Goal: Information Seeking & Learning: Learn about a topic

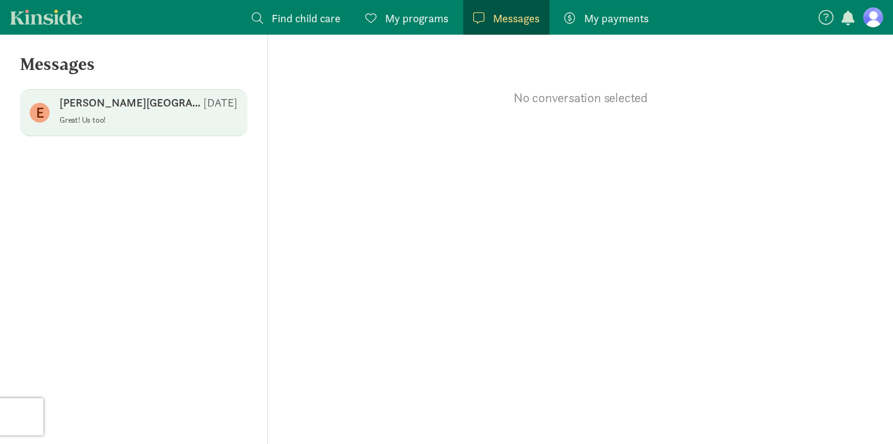
click at [97, 111] on div "[PERSON_NAME][GEOGRAPHIC_DATA] [DATE]" at bounding box center [149, 105] width 178 height 20
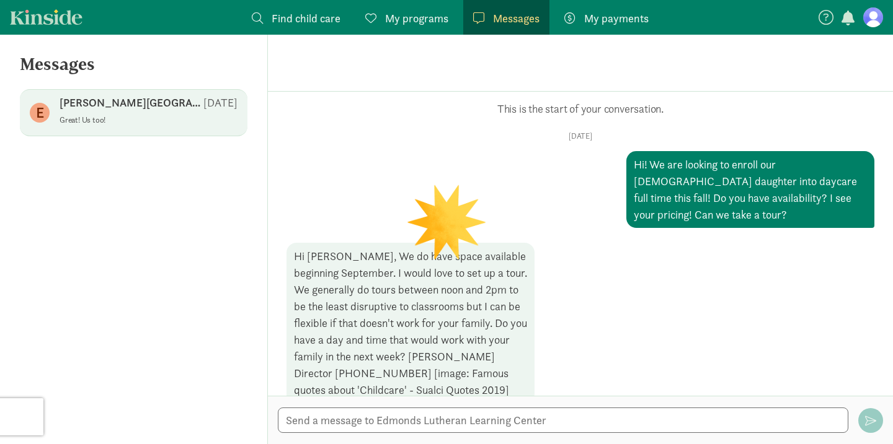
scroll to position [200, 0]
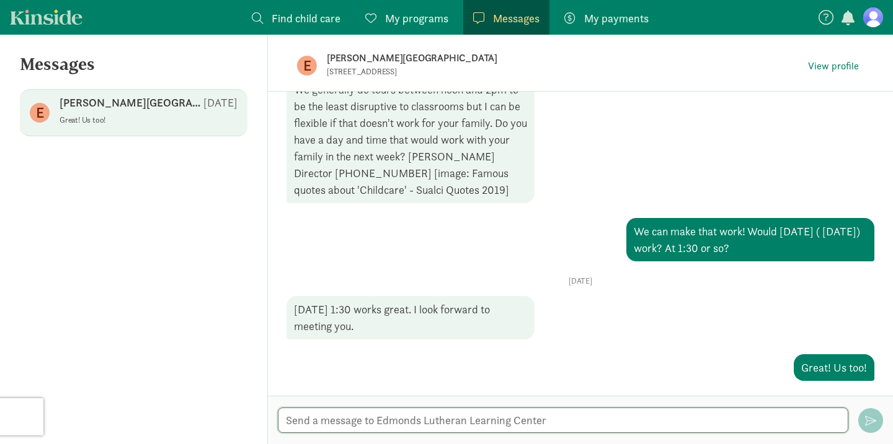
click at [470, 418] on textarea at bounding box center [563, 420] width 570 height 25
type textarea "Hey - We are still very intersted! Do you still have the spot? Do I just send y…"
click at [870, 420] on span "button" at bounding box center [870, 420] width 11 height 11
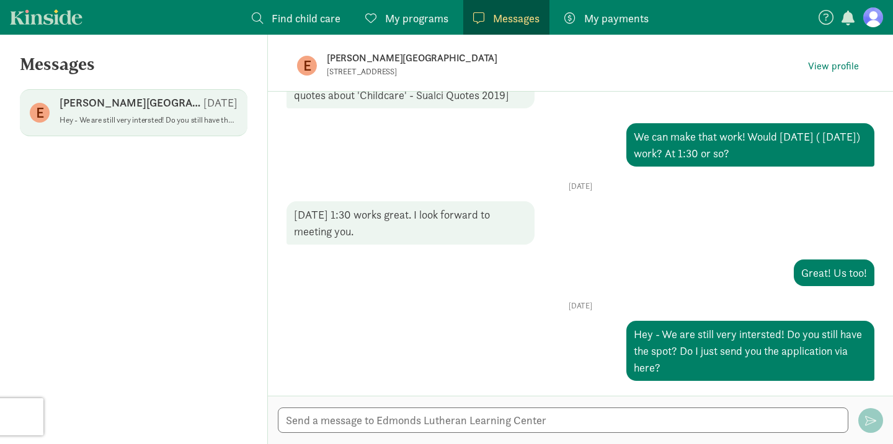
click at [50, 20] on link "Kinside" at bounding box center [46, 16] width 73 height 15
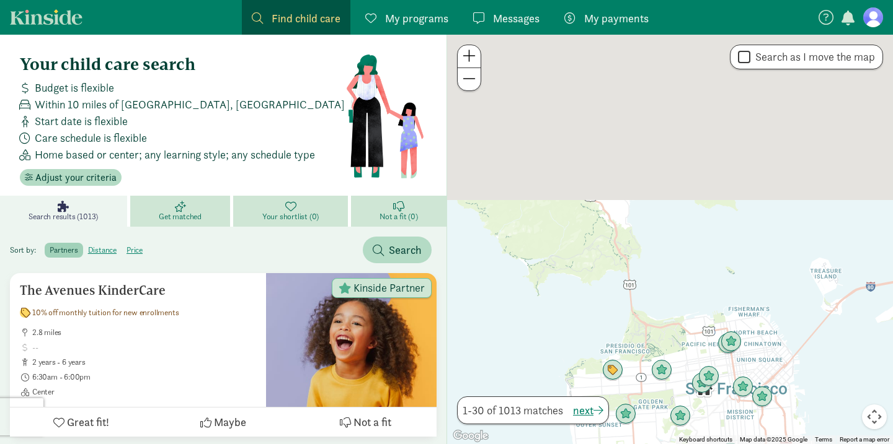
drag, startPoint x: 588, startPoint y: 72, endPoint x: 603, endPoint y: 359, distance: 288.0
click at [603, 359] on div at bounding box center [670, 240] width 446 height 410
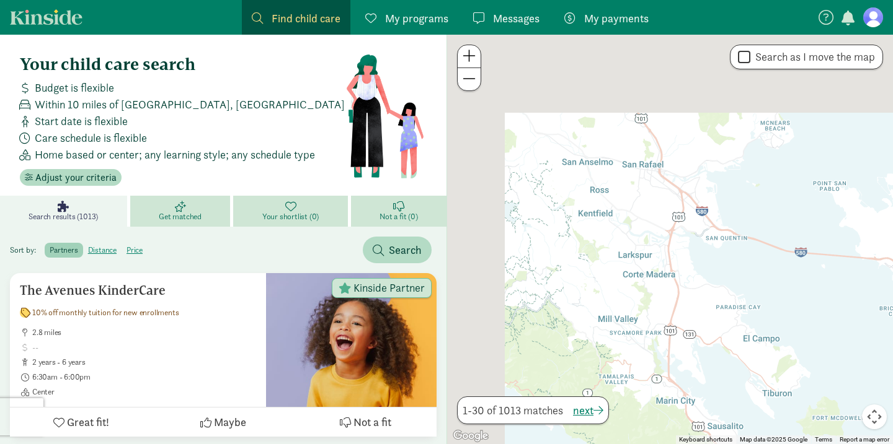
drag, startPoint x: 621, startPoint y: 201, endPoint x: 762, endPoint y: 462, distance: 297.0
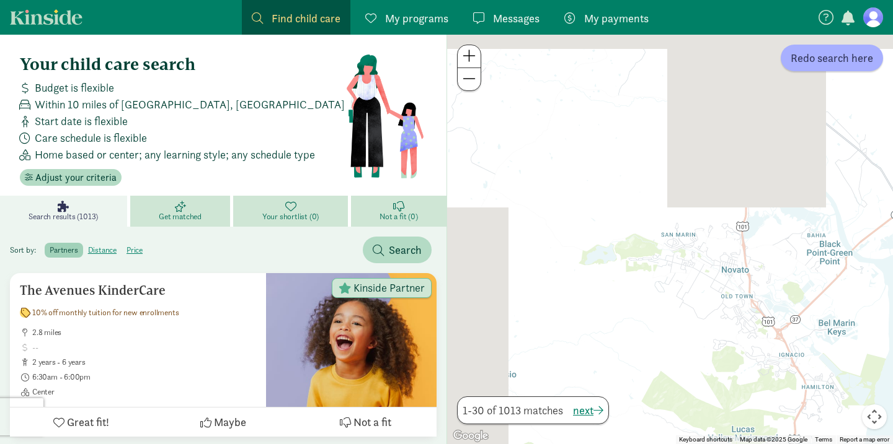
drag, startPoint x: 716, startPoint y: 244, endPoint x: 795, endPoint y: 488, distance: 256.8
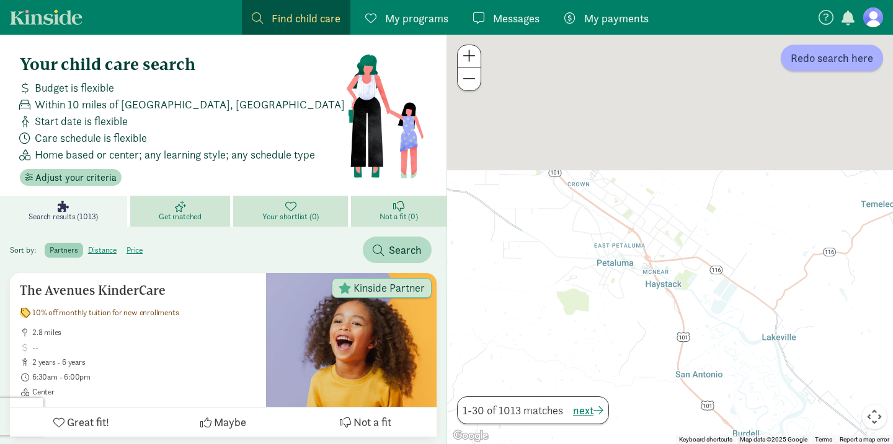
drag, startPoint x: 659, startPoint y: 206, endPoint x: 656, endPoint y: 488, distance: 281.4
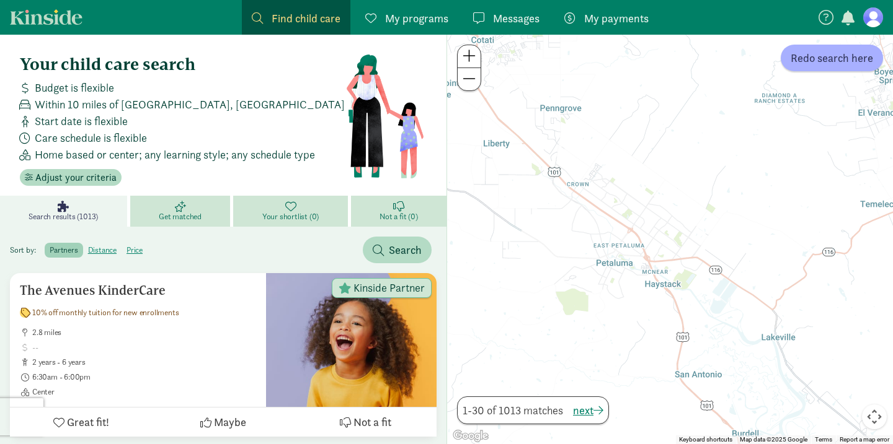
click at [465, 78] on span at bounding box center [468, 78] width 13 height 15
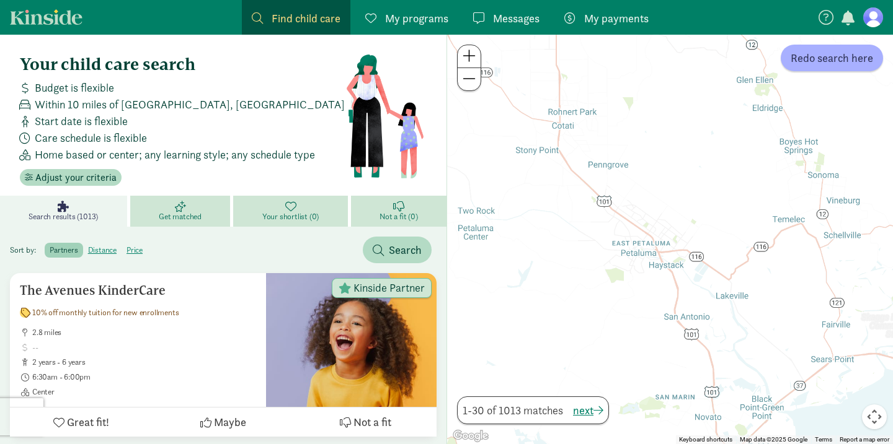
click at [465, 78] on span at bounding box center [468, 78] width 13 height 15
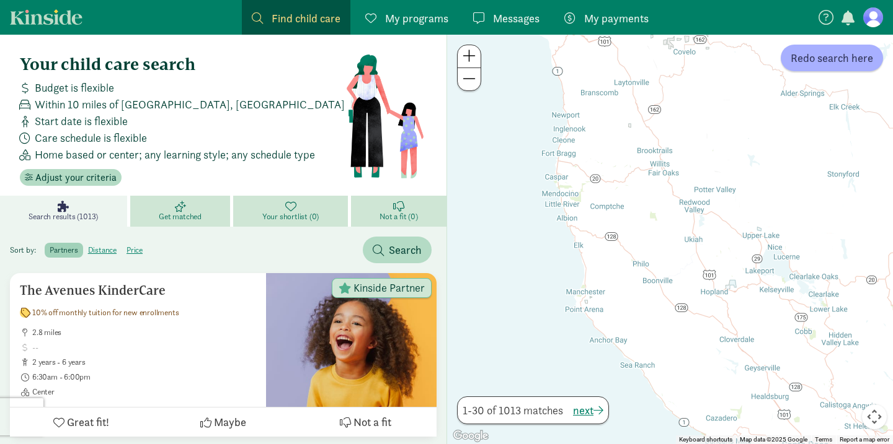
drag, startPoint x: 601, startPoint y: 130, endPoint x: 762, endPoint y: 398, distance: 312.8
click at [762, 398] on div at bounding box center [670, 240] width 446 height 410
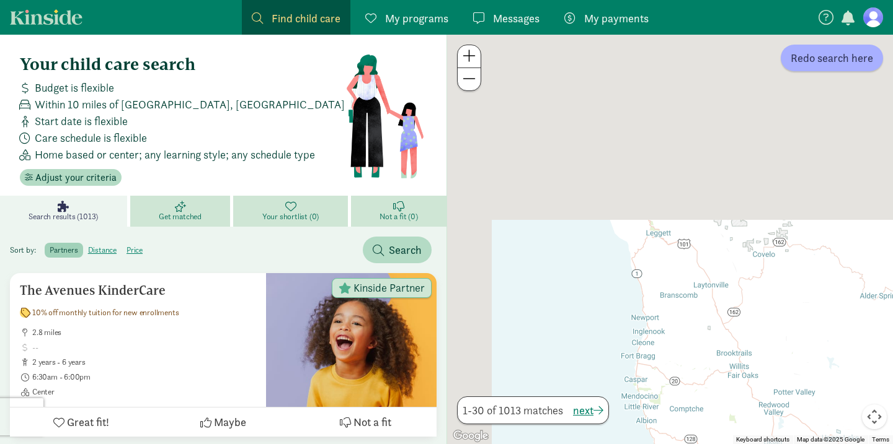
drag, startPoint x: 606, startPoint y: 148, endPoint x: 694, endPoint y: 373, distance: 241.0
click at [694, 373] on div at bounding box center [670, 240] width 446 height 410
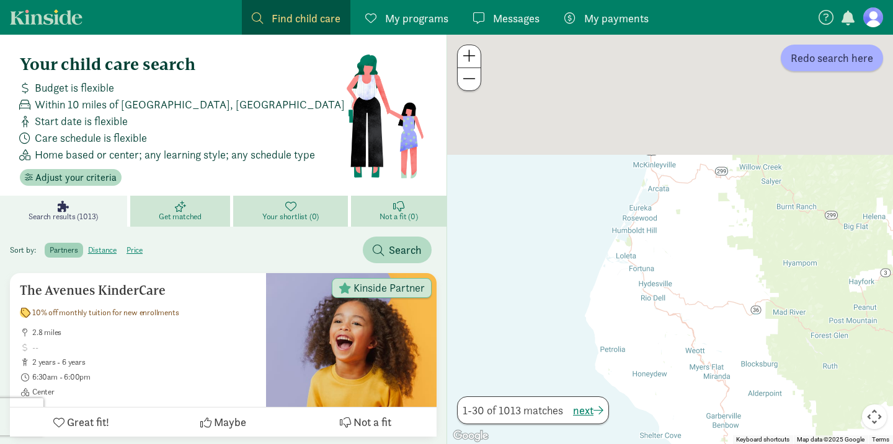
drag, startPoint x: 593, startPoint y: 124, endPoint x: 664, endPoint y: 351, distance: 238.4
click at [664, 351] on div at bounding box center [670, 240] width 446 height 410
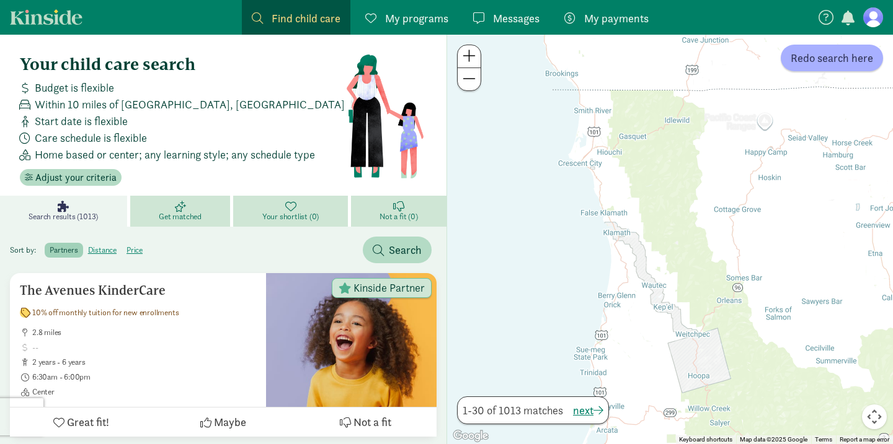
drag, startPoint x: 695, startPoint y: 133, endPoint x: 643, endPoint y: 376, distance: 248.0
click at [643, 376] on div at bounding box center [670, 240] width 446 height 410
click at [465, 81] on span at bounding box center [468, 78] width 13 height 15
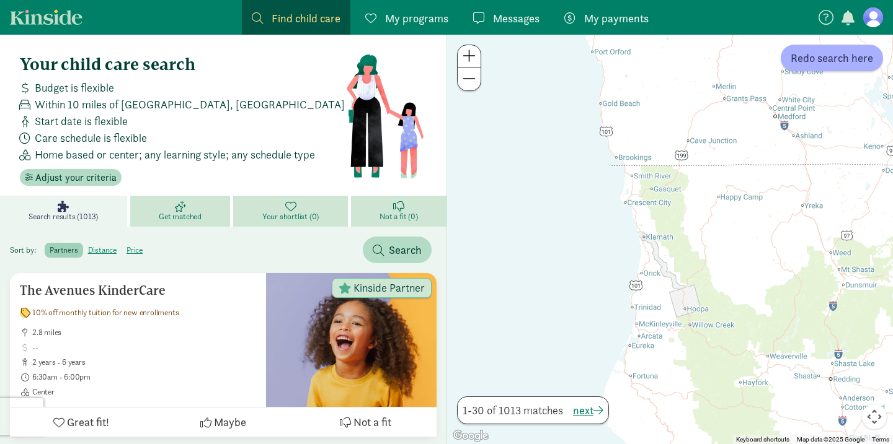
click at [465, 81] on span at bounding box center [468, 78] width 13 height 15
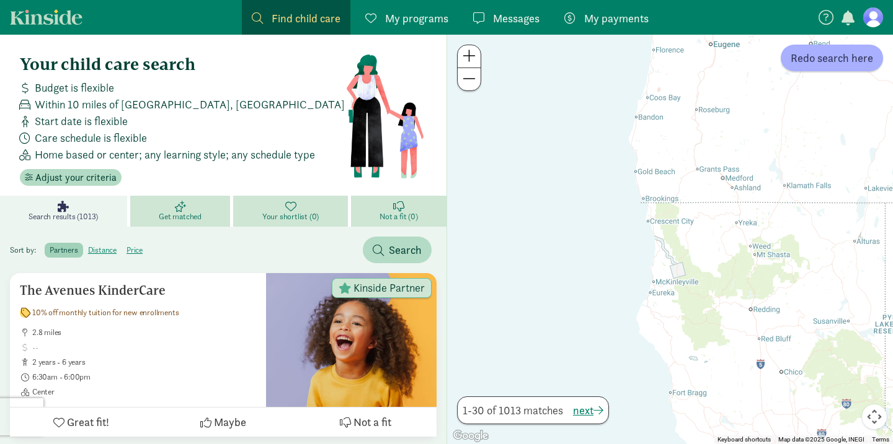
click at [465, 81] on span at bounding box center [468, 78] width 13 height 15
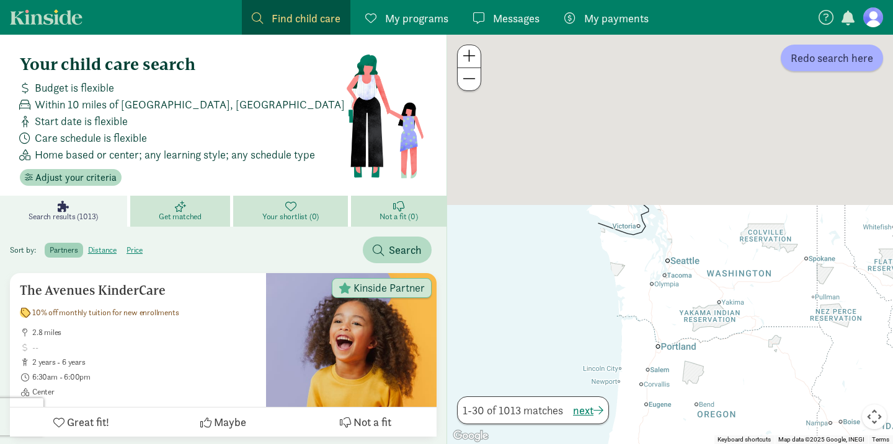
drag, startPoint x: 681, startPoint y: 89, endPoint x: 635, endPoint y: 414, distance: 327.9
click at [635, 414] on div at bounding box center [670, 240] width 446 height 410
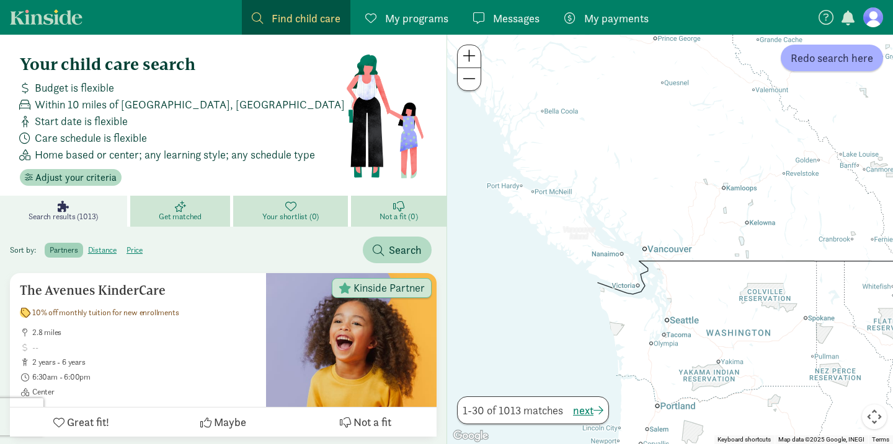
click at [651, 317] on div at bounding box center [670, 240] width 446 height 410
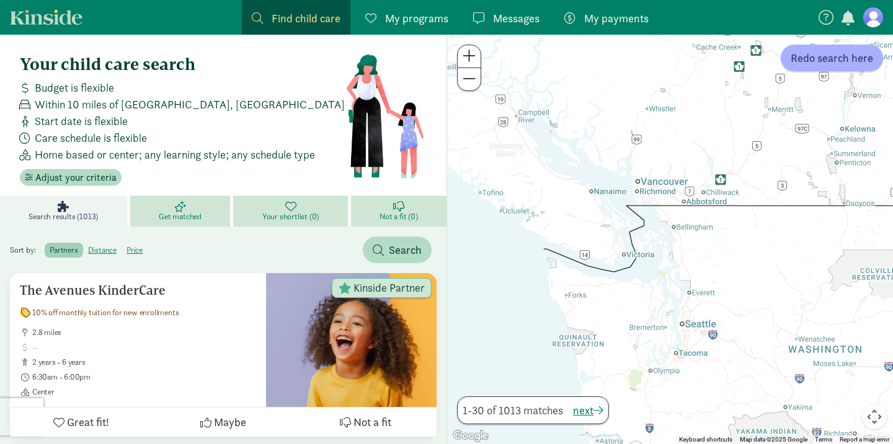
click at [689, 343] on div at bounding box center [670, 240] width 446 height 410
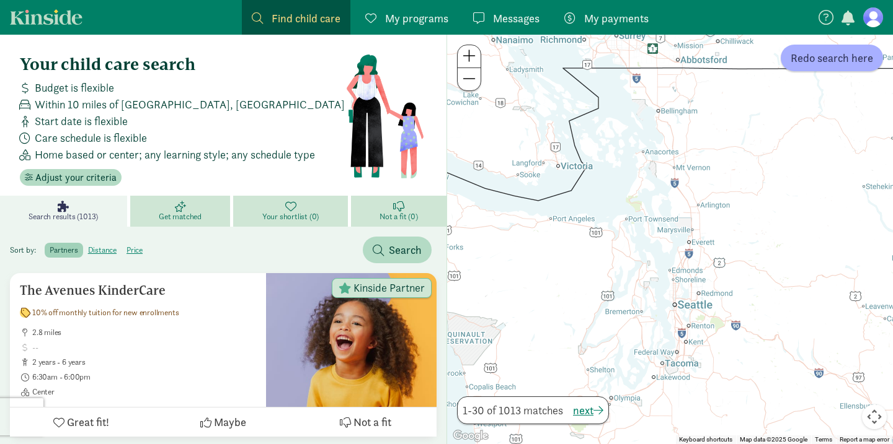
click at [684, 319] on div at bounding box center [670, 240] width 446 height 410
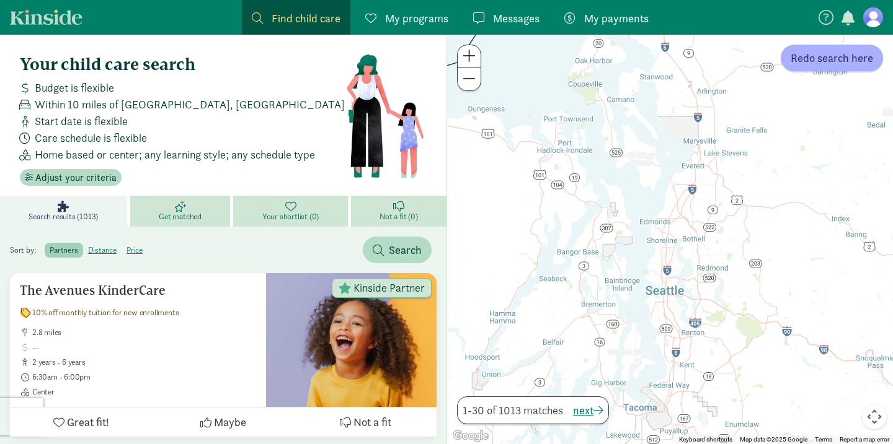
click at [672, 311] on div at bounding box center [670, 240] width 446 height 410
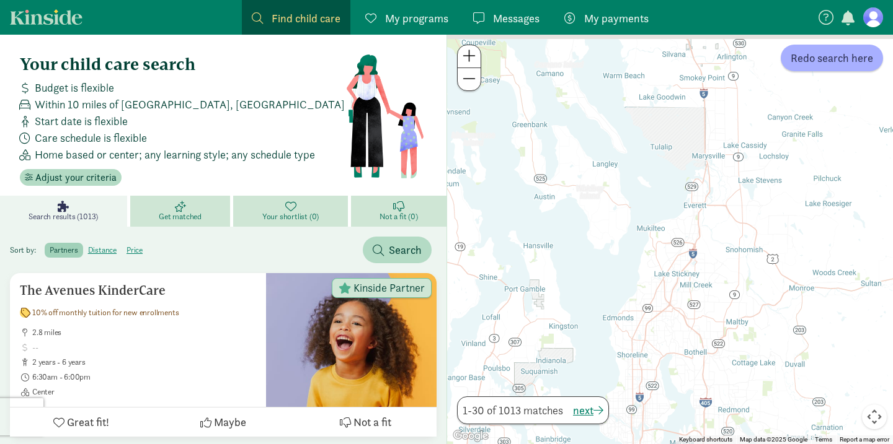
drag, startPoint x: 669, startPoint y: 218, endPoint x: 650, endPoint y: 407, distance: 190.0
click at [650, 407] on div at bounding box center [670, 240] width 446 height 410
click at [616, 338] on div at bounding box center [670, 240] width 446 height 410
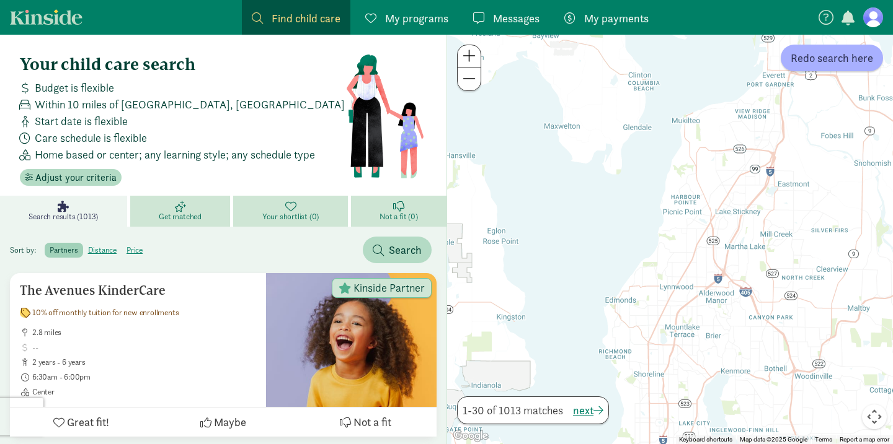
click at [622, 327] on div at bounding box center [670, 240] width 446 height 410
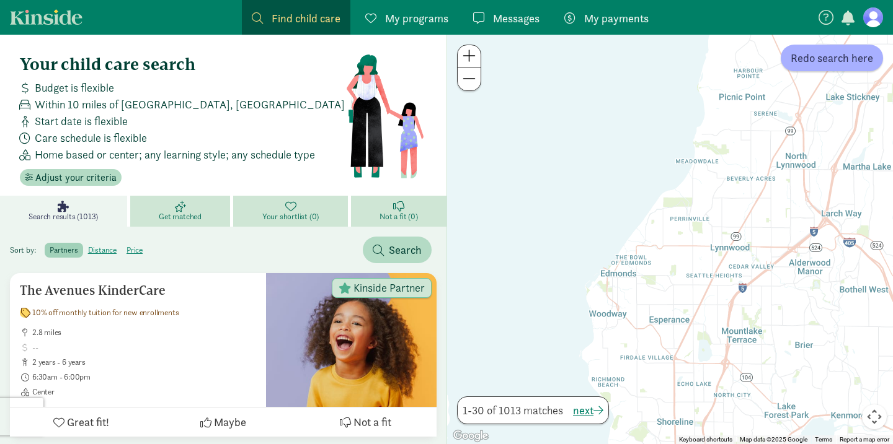
click at [612, 307] on div at bounding box center [670, 240] width 446 height 410
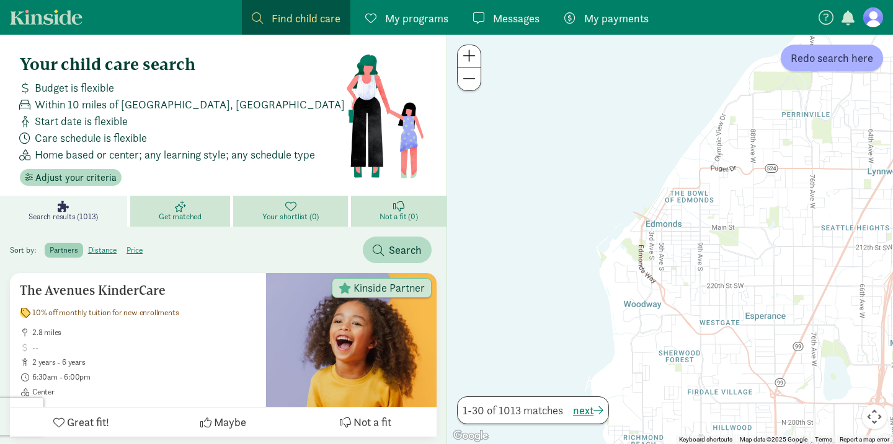
drag, startPoint x: 601, startPoint y: 291, endPoint x: 645, endPoint y: 258, distance: 54.5
click at [645, 258] on div at bounding box center [670, 240] width 446 height 410
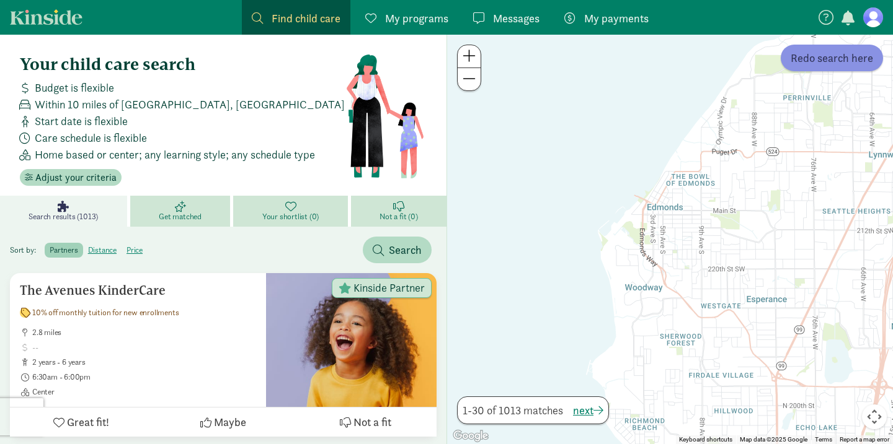
click at [843, 61] on span "Redo search here" at bounding box center [831, 58] width 82 height 17
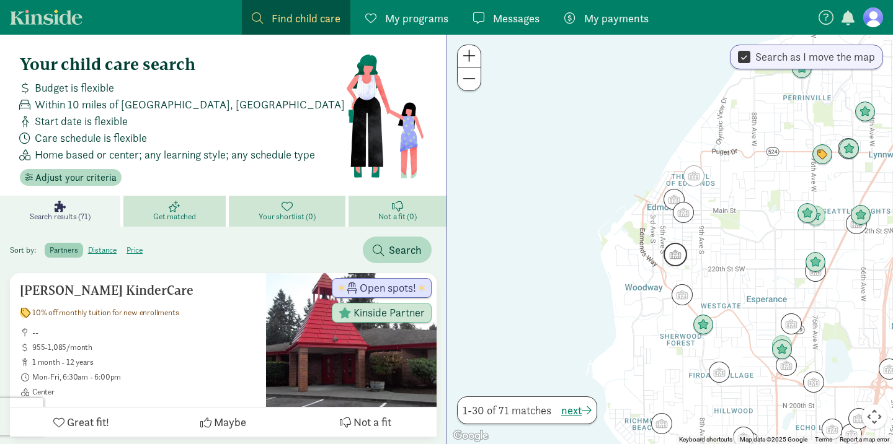
click at [672, 258] on img "Click to see details" at bounding box center [675, 255] width 24 height 24
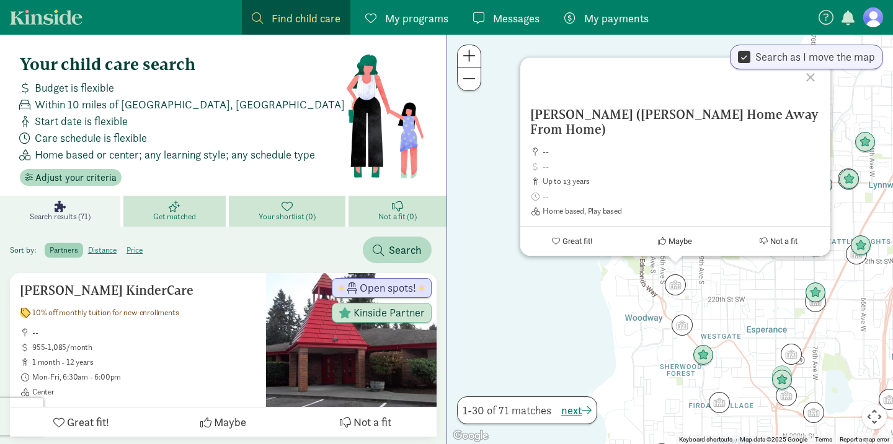
click at [809, 89] on div at bounding box center [812, 76] width 36 height 36
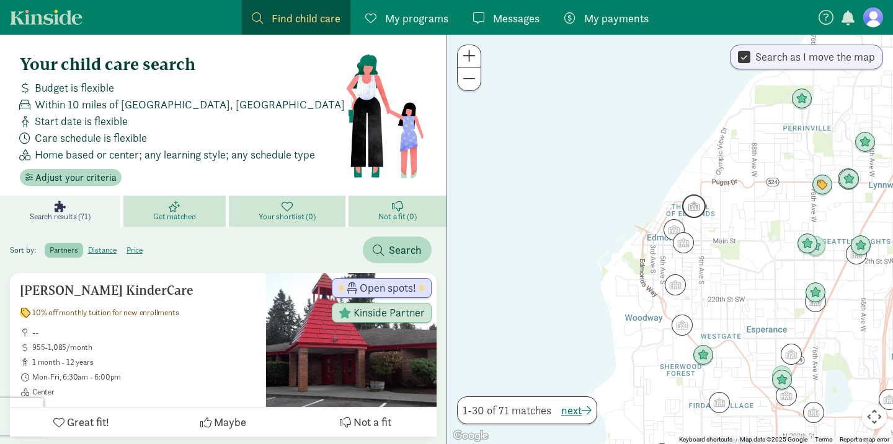
click at [692, 205] on img "Click to see details" at bounding box center [694, 207] width 24 height 24
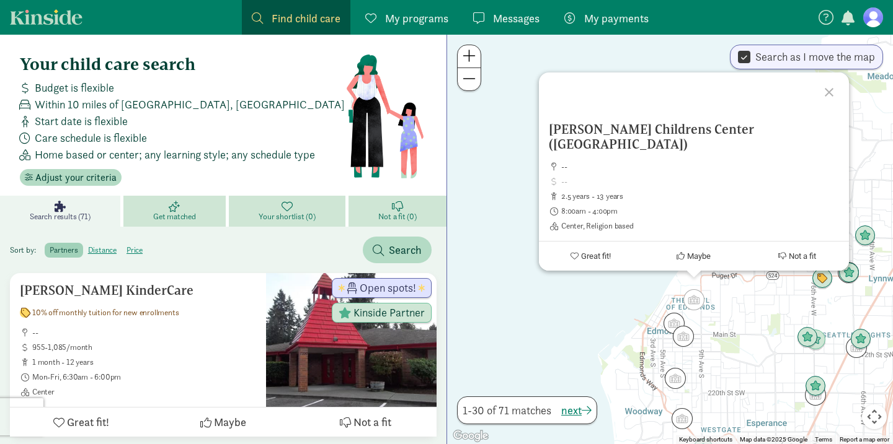
click at [830, 94] on div at bounding box center [831, 91] width 36 height 36
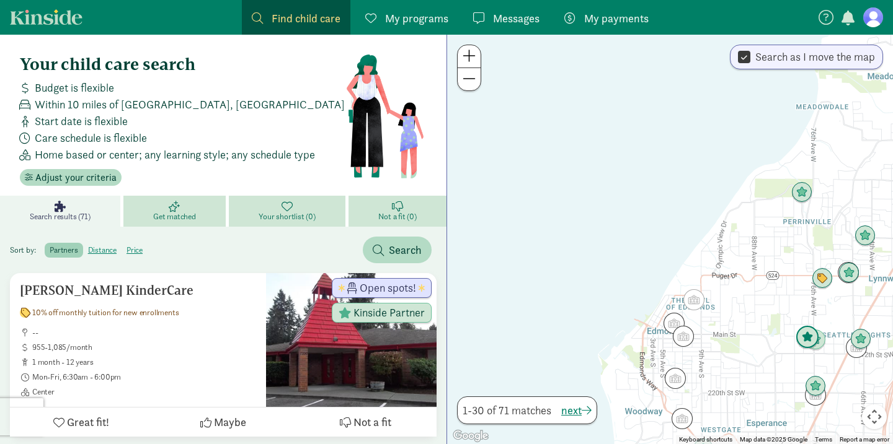
click at [805, 337] on img "Click to see details" at bounding box center [807, 338] width 24 height 24
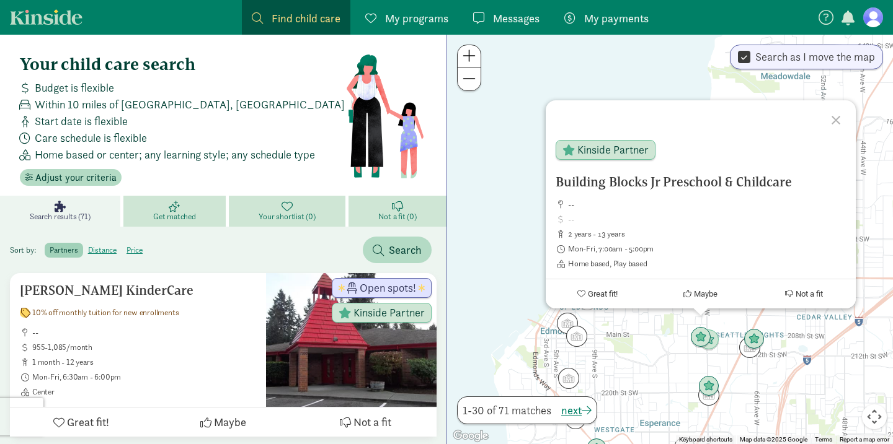
click at [834, 118] on div at bounding box center [837, 118] width 36 height 36
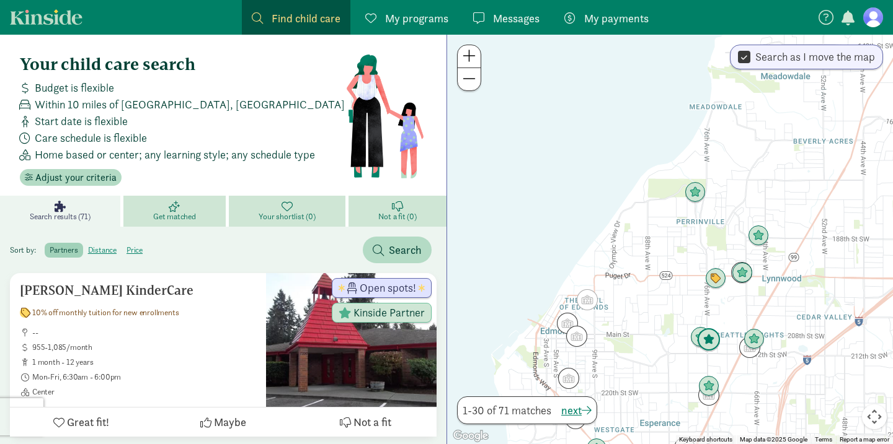
click at [713, 343] on img "Click to see details" at bounding box center [709, 340] width 24 height 24
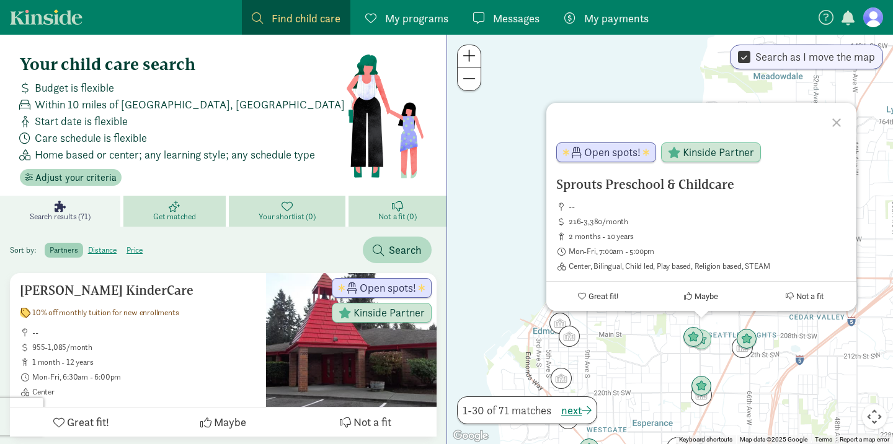
click at [712, 362] on div "Sprouts Preschool & Childcare -- 216-3,380/month 2 months - 10 years Mon-Fri, 7…" at bounding box center [670, 240] width 446 height 410
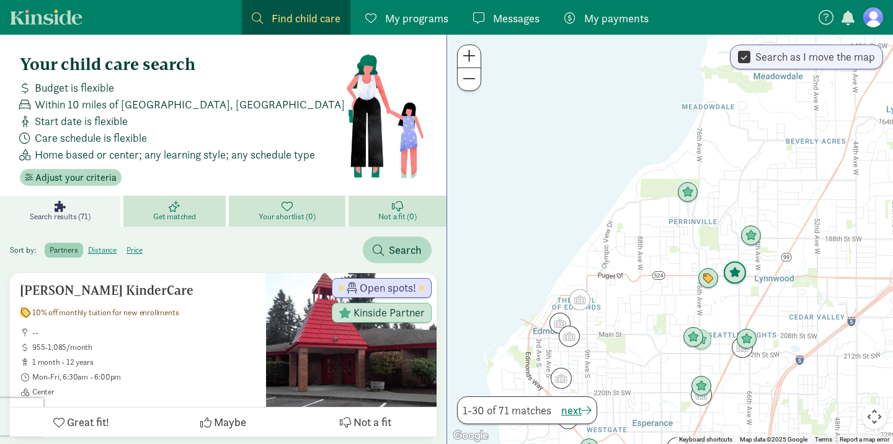
click at [736, 273] on img "Click to see details" at bounding box center [735, 274] width 24 height 24
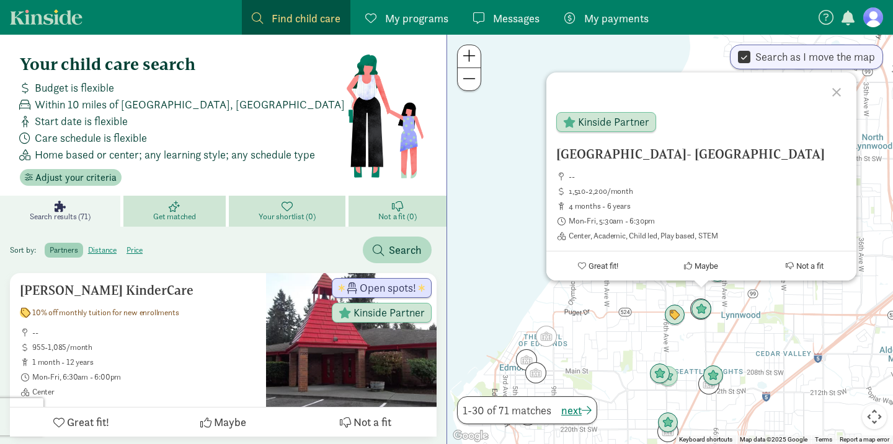
click at [620, 332] on div "ABC Learning Center- Lynnwood -- 1,510-2,200/month 4 months - 6 years Mon-Fri, …" at bounding box center [670, 240] width 446 height 410
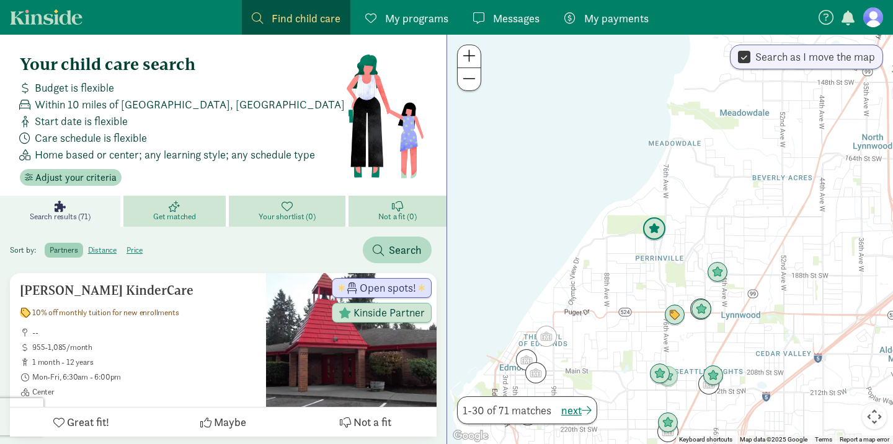
click at [653, 229] on img "Click to see details" at bounding box center [654, 230] width 24 height 24
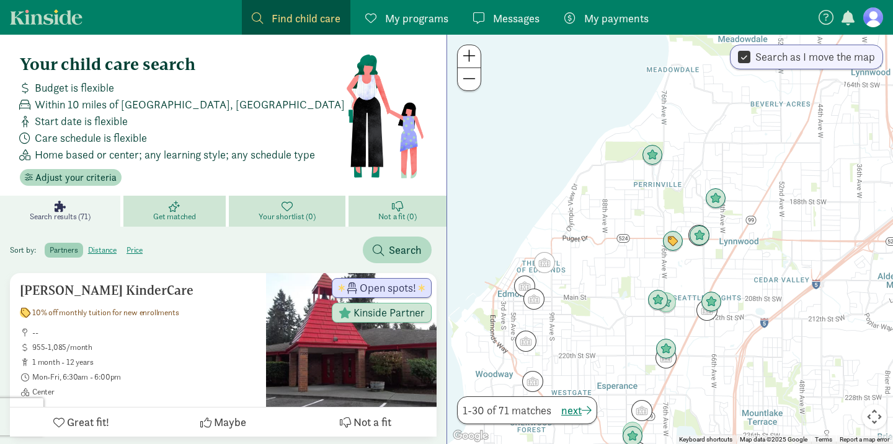
drag, startPoint x: 624, startPoint y: 351, endPoint x: 622, endPoint y: 195, distance: 155.6
click at [622, 195] on div "To navigate, press the arrow keys." at bounding box center [670, 240] width 446 height 410
click at [717, 193] on img "Click to see details" at bounding box center [715, 199] width 24 height 24
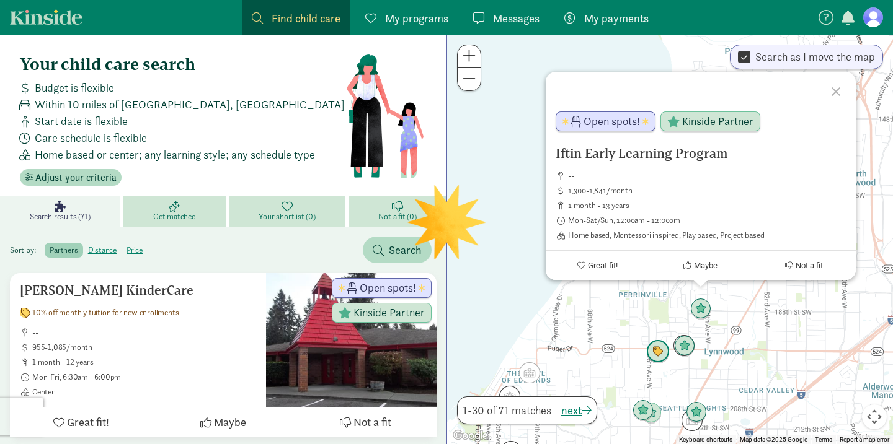
click at [654, 355] on img "Click to see details" at bounding box center [658, 352] width 24 height 24
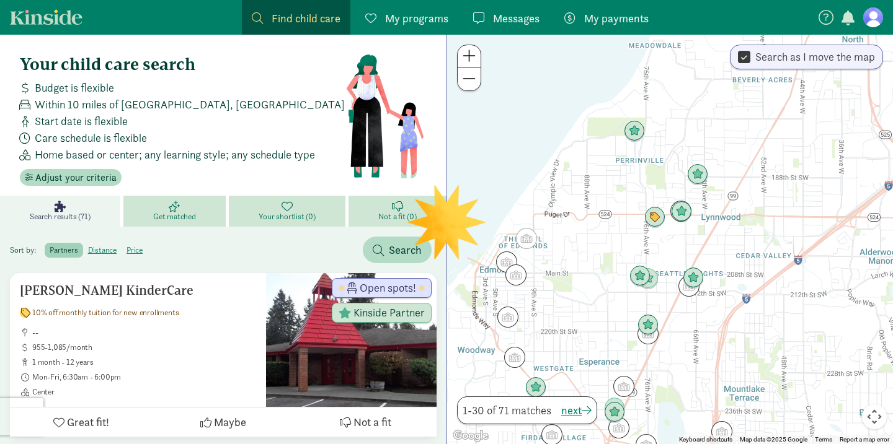
drag, startPoint x: 629, startPoint y: 379, endPoint x: 625, endPoint y: 240, distance: 138.9
click at [625, 240] on div "To navigate, press the arrow keys." at bounding box center [670, 240] width 446 height 410
click at [638, 272] on img "Click to see details" at bounding box center [640, 275] width 24 height 24
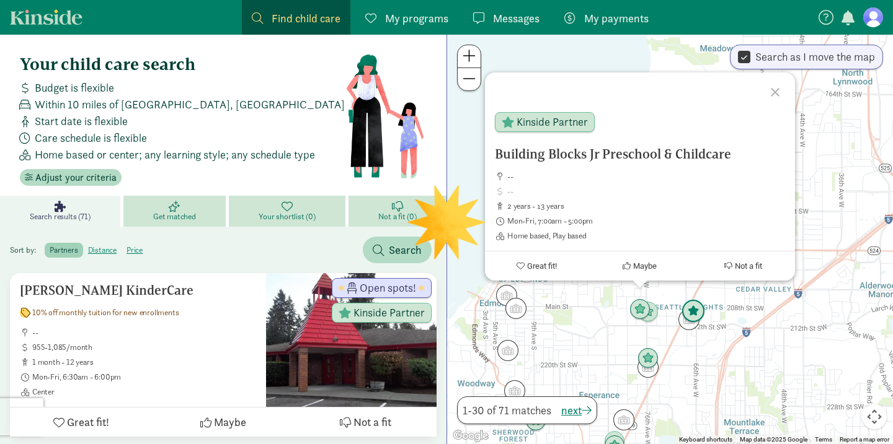
click at [694, 313] on img "Click to see details" at bounding box center [693, 312] width 24 height 24
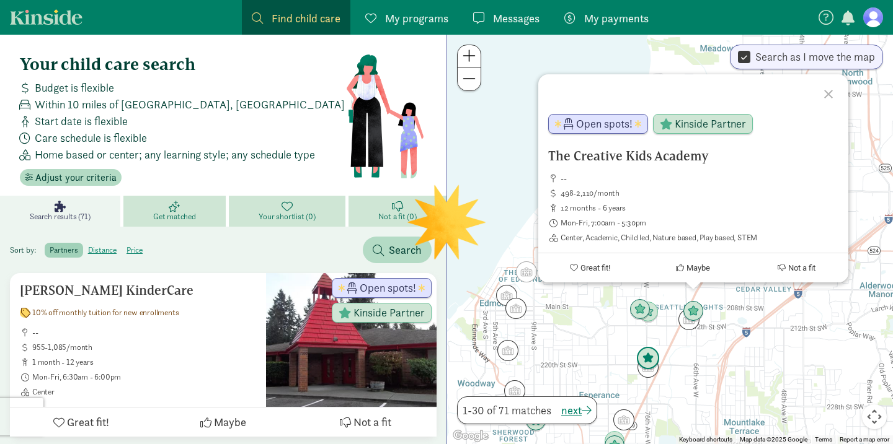
click at [648, 359] on img "Click to see details" at bounding box center [648, 359] width 24 height 24
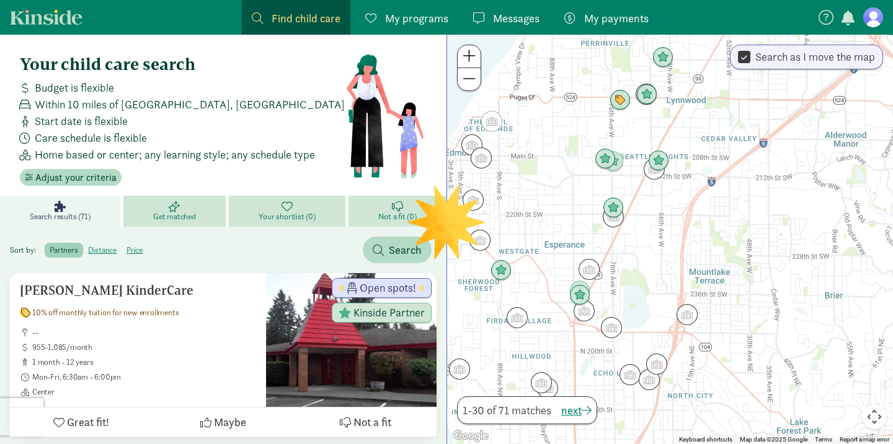
drag, startPoint x: 701, startPoint y: 376, endPoint x: 666, endPoint y: 224, distance: 155.9
click at [666, 224] on div "To navigate, press the arrow keys." at bounding box center [670, 240] width 446 height 410
click at [579, 296] on img "Click to see details" at bounding box center [580, 295] width 24 height 24
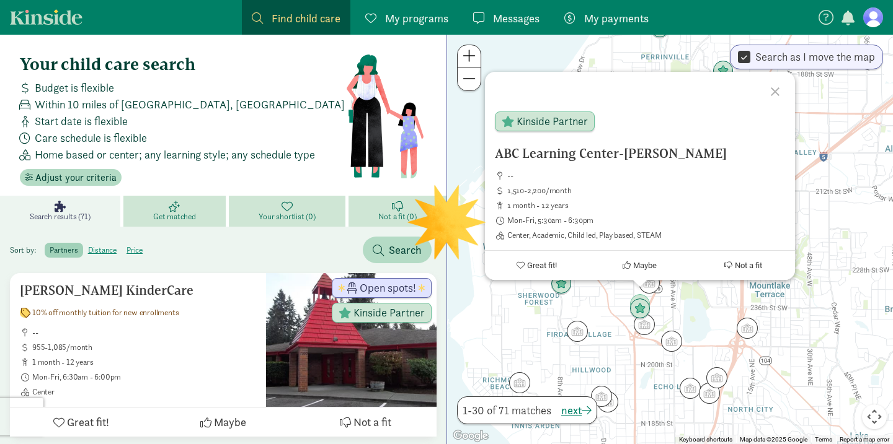
click at [689, 310] on div "ABC Learning Center-Edmonds -- 1,510-2,200/month 1 month - 12 years Mon-Fri, 5:…" at bounding box center [670, 240] width 446 height 410
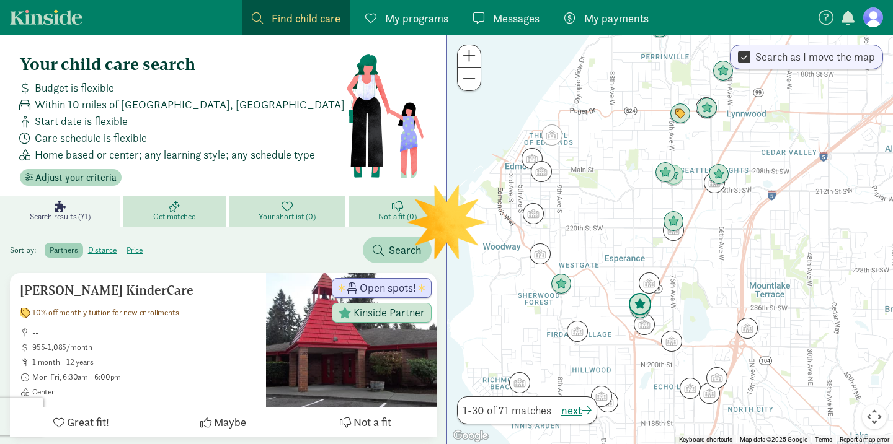
click at [637, 296] on img "Click to see details" at bounding box center [640, 305] width 24 height 24
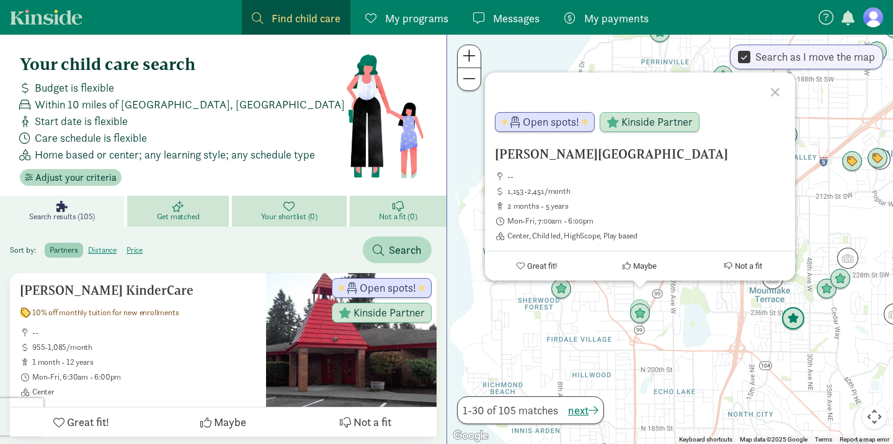
click at [792, 322] on img "Click to see details" at bounding box center [793, 319] width 24 height 24
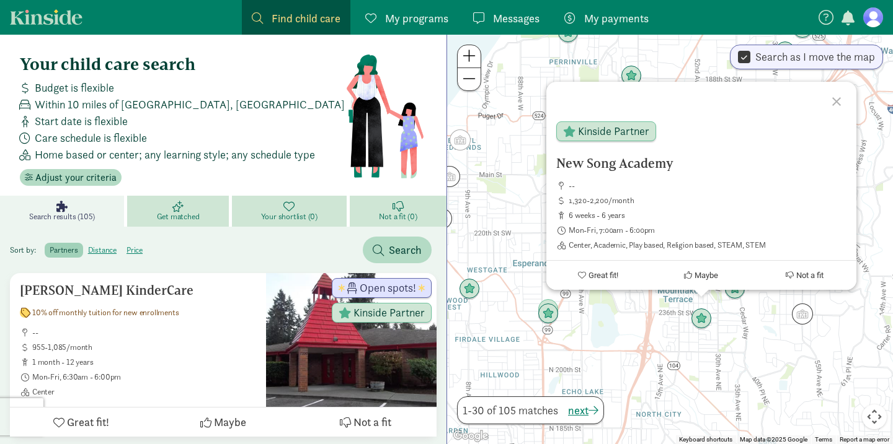
click at [752, 341] on div "To navigate, press the arrow keys. New Song Academy -- 1,320-2,200/month 6 week…" at bounding box center [670, 240] width 446 height 410
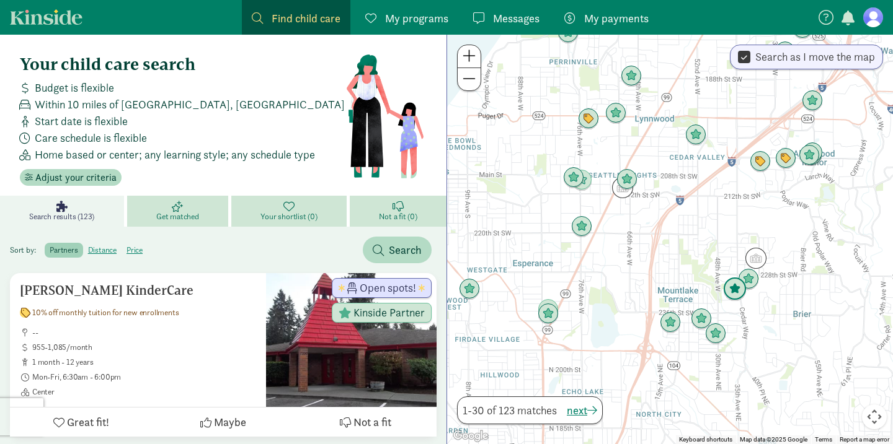
click at [733, 295] on img "Click to see details" at bounding box center [735, 290] width 24 height 24
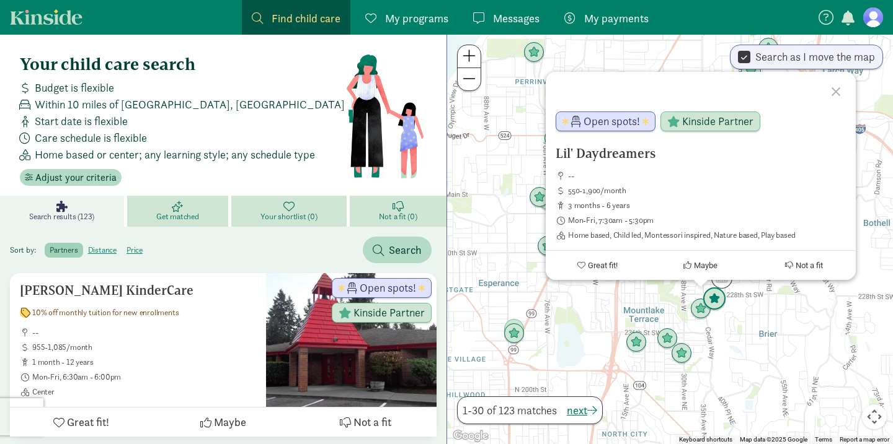
click at [709, 298] on img "Click to see details" at bounding box center [714, 300] width 24 height 24
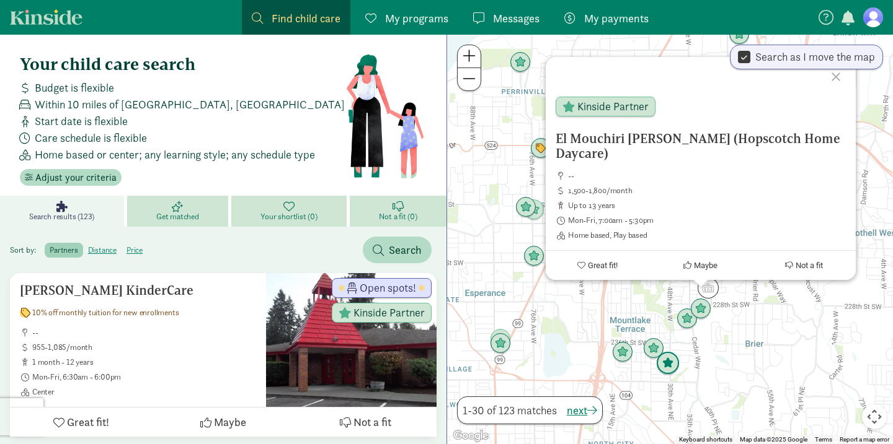
click at [668, 373] on img "Click to see details" at bounding box center [668, 364] width 24 height 24
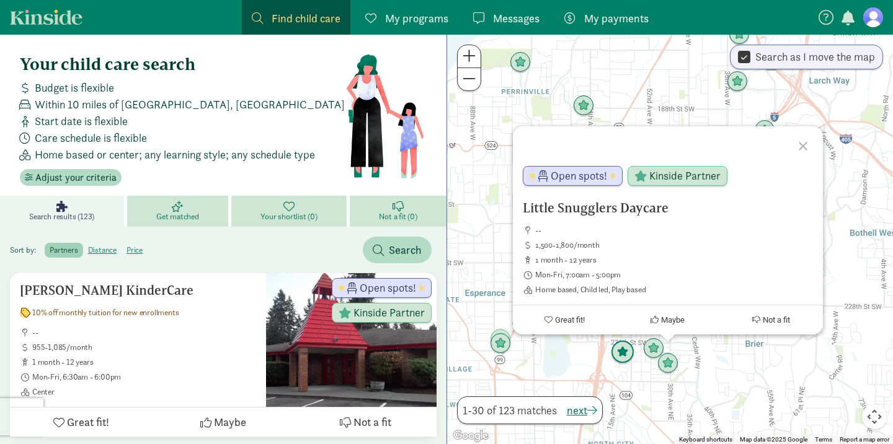
click at [620, 355] on img "Click to see details" at bounding box center [623, 353] width 24 height 24
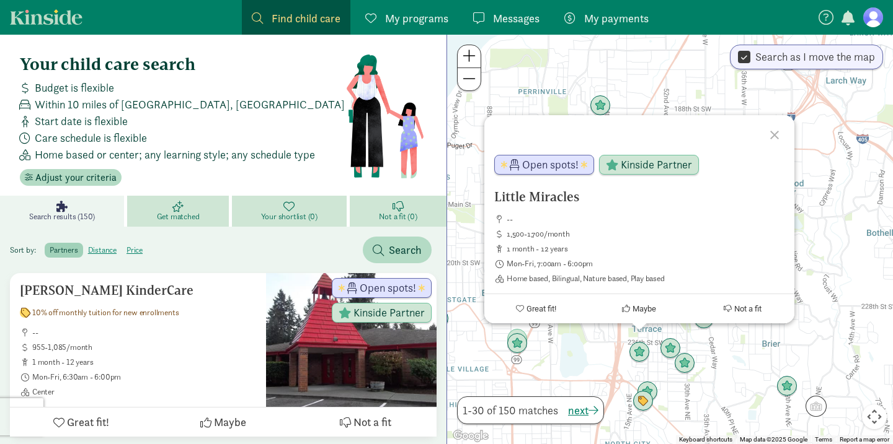
click at [717, 383] on div "To navigate, press the arrow keys. Little Miracles -- 1,500-1,700/month 1 month…" at bounding box center [670, 240] width 446 height 410
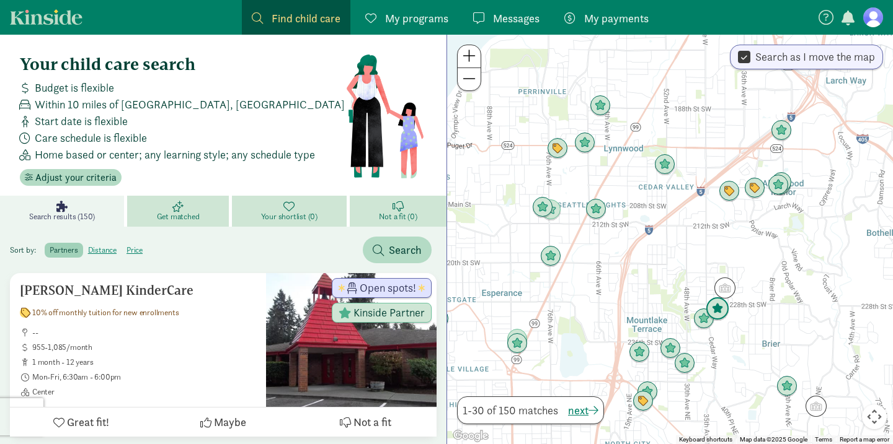
click at [720, 312] on img "Click to see details" at bounding box center [717, 310] width 24 height 24
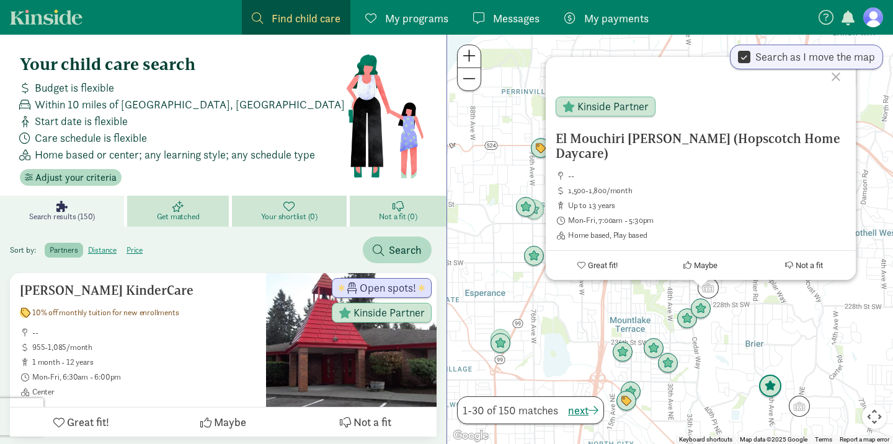
click at [774, 387] on img "Click to see details" at bounding box center [770, 387] width 24 height 24
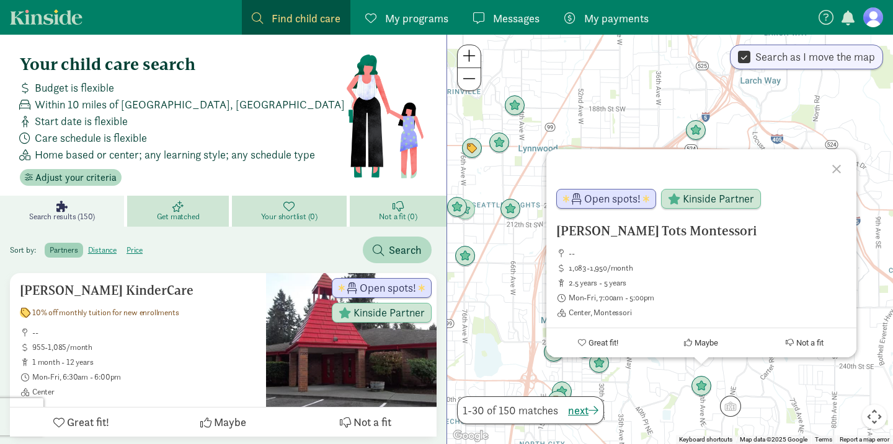
click at [676, 385] on div "To navigate, press the arrow keys. Teeter Tots Montessori -- 1,083-1,950/month …" at bounding box center [670, 240] width 446 height 410
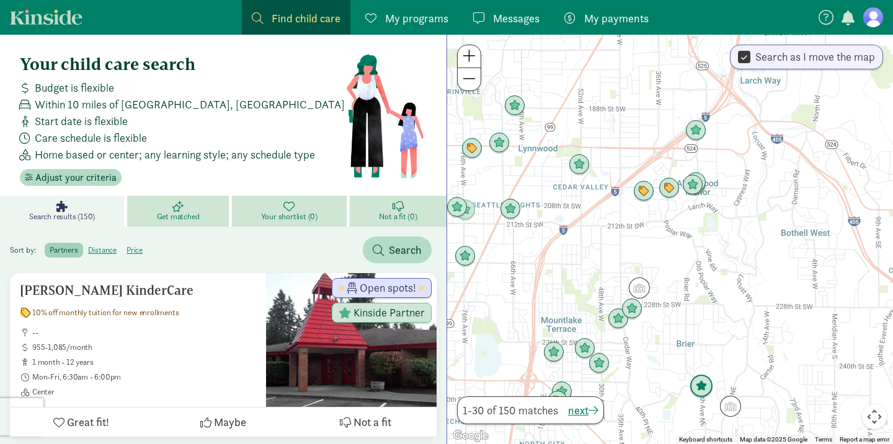
click at [699, 387] on img "Click to see details" at bounding box center [701, 387] width 24 height 24
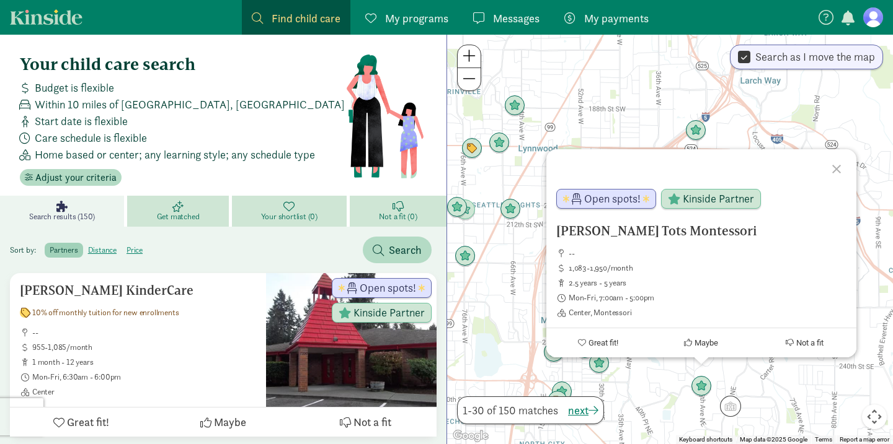
click at [642, 378] on div "Teeter Tots Montessori -- 1,083-1,950/month 2.5 years - 5 years Mon-Fri, 7:00am…" at bounding box center [670, 240] width 446 height 410
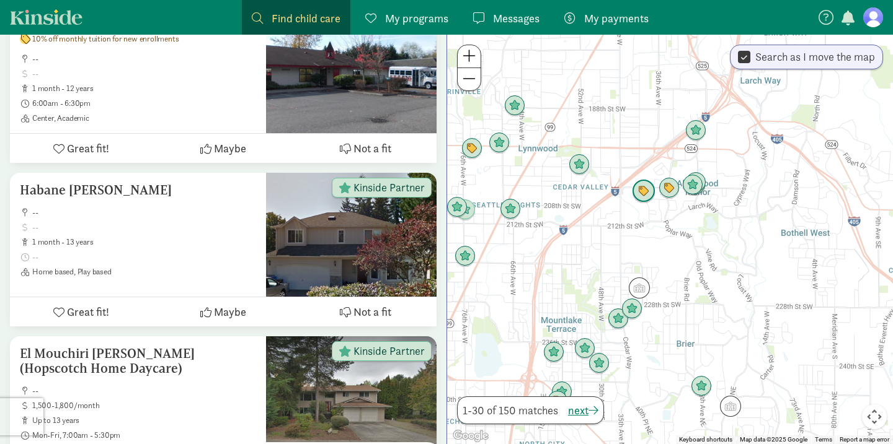
scroll to position [474, 0]
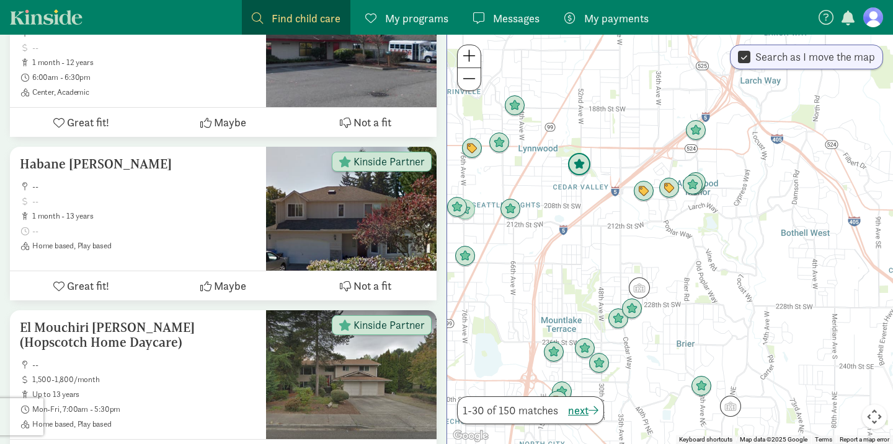
click at [575, 168] on img "Click to see details" at bounding box center [579, 165] width 24 height 24
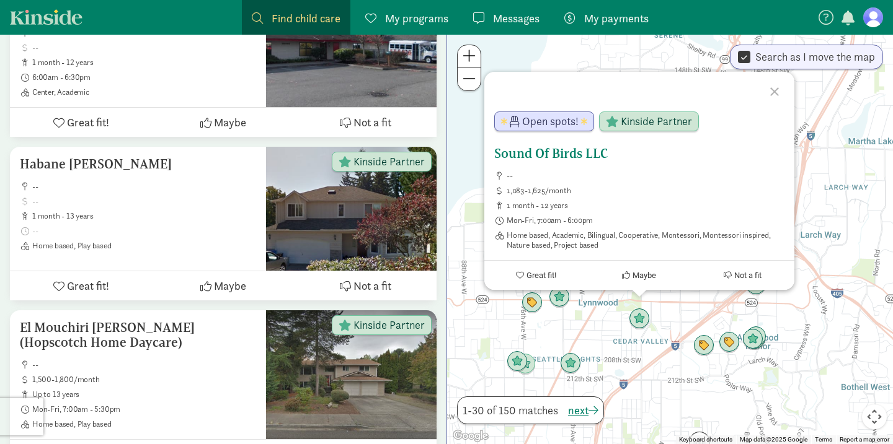
click at [556, 154] on h5 "Sound Of Birds LLC" at bounding box center [639, 153] width 290 height 15
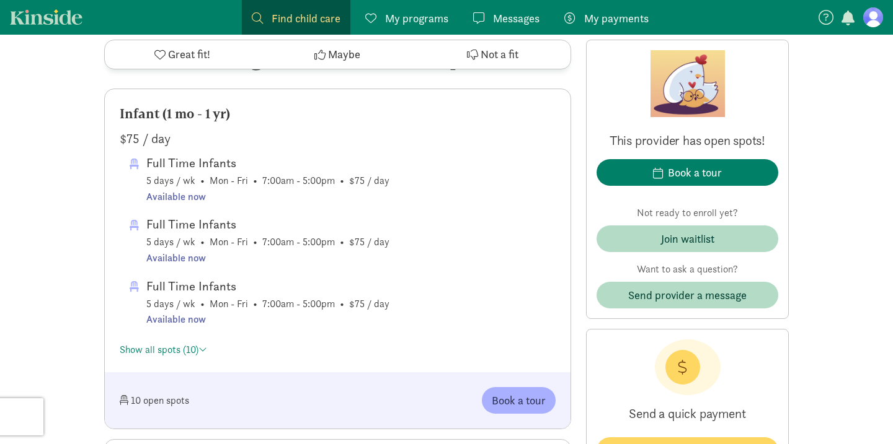
scroll to position [701, 0]
click at [185, 353] on link "Show all spots (10)" at bounding box center [163, 351] width 87 height 13
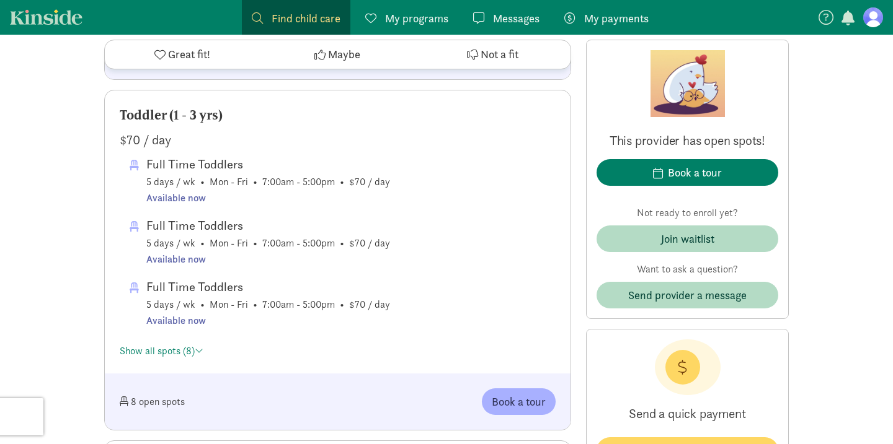
scroll to position [1481, 0]
click at [183, 359] on div "Show all spots (8)" at bounding box center [338, 350] width 436 height 20
click at [177, 353] on link "Show all spots (8)" at bounding box center [162, 352] width 84 height 13
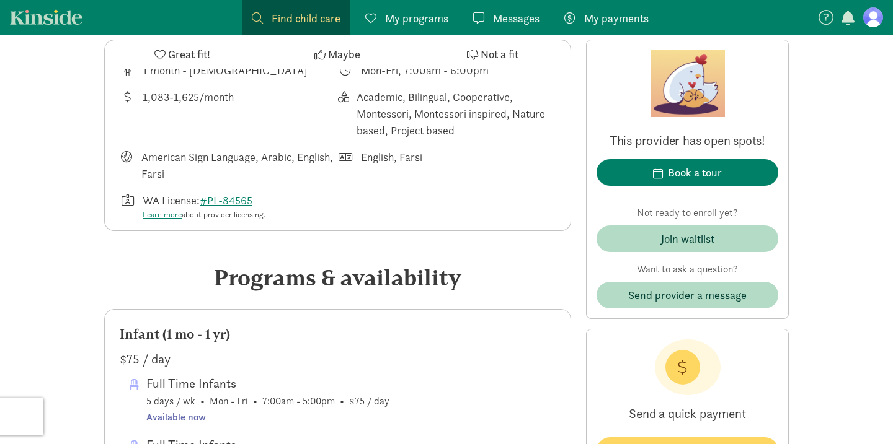
scroll to position [0, 0]
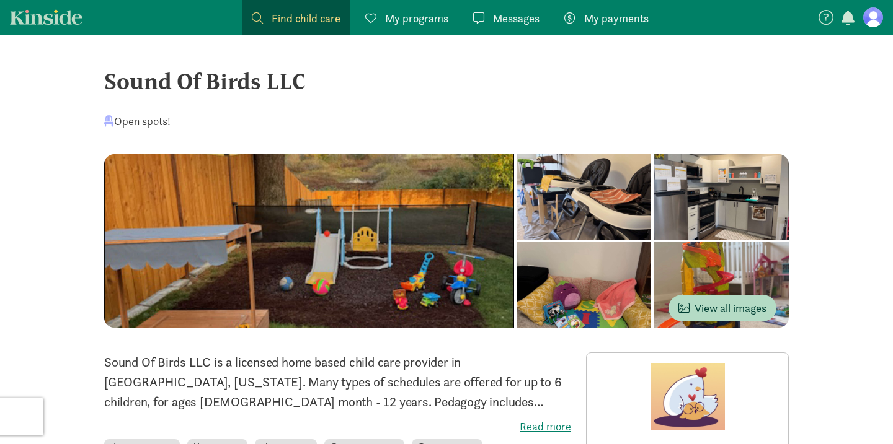
click at [516, 240] on div at bounding box center [583, 197] width 135 height 86
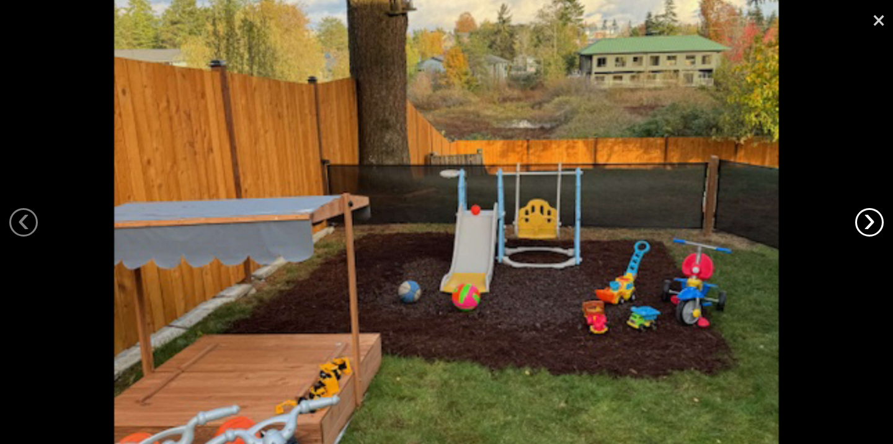
click at [868, 224] on link "›" at bounding box center [869, 222] width 29 height 29
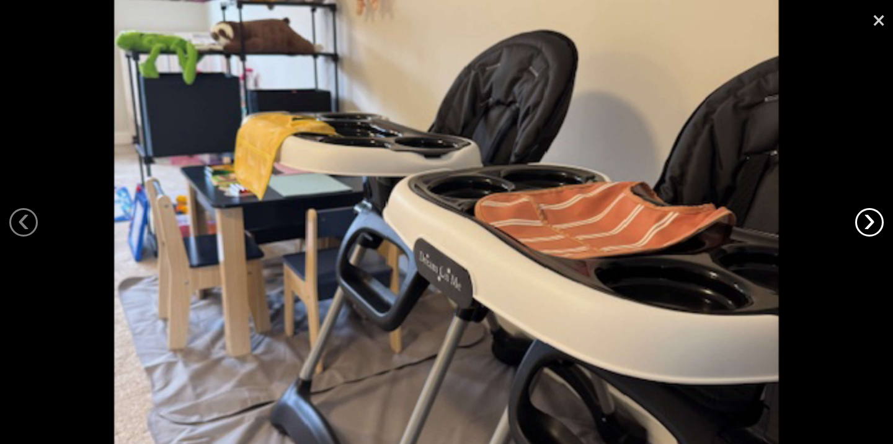
click at [868, 225] on link "›" at bounding box center [869, 222] width 29 height 29
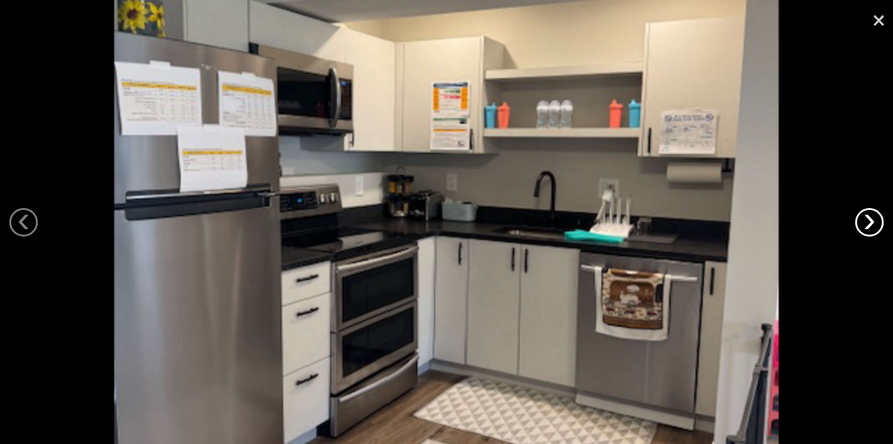
click at [868, 226] on link "›" at bounding box center [869, 222] width 29 height 29
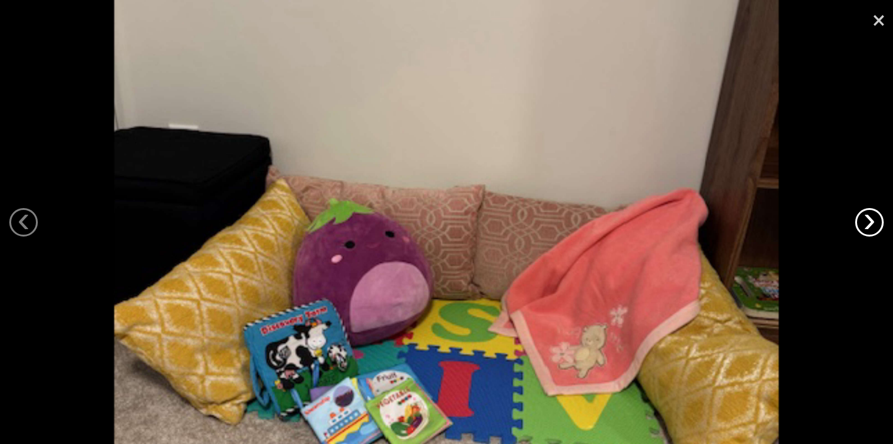
click at [868, 227] on link "›" at bounding box center [869, 222] width 29 height 29
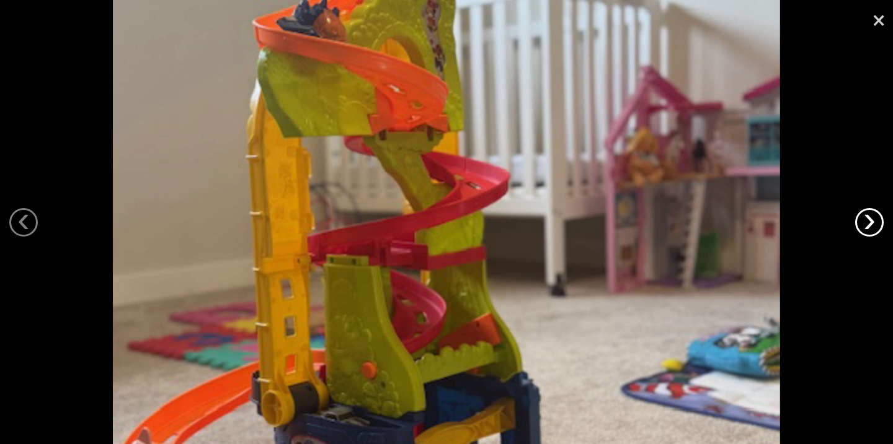
click at [868, 227] on link "›" at bounding box center [869, 222] width 29 height 29
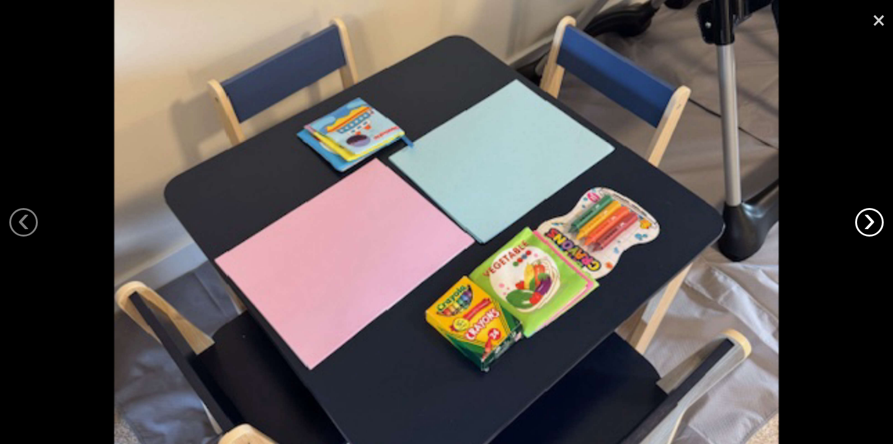
click at [868, 227] on link "›" at bounding box center [869, 222] width 29 height 29
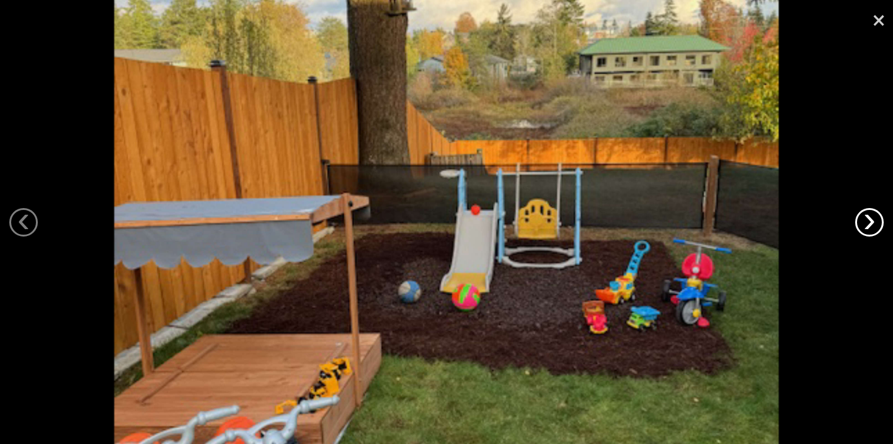
click at [868, 227] on link "›" at bounding box center [869, 222] width 29 height 29
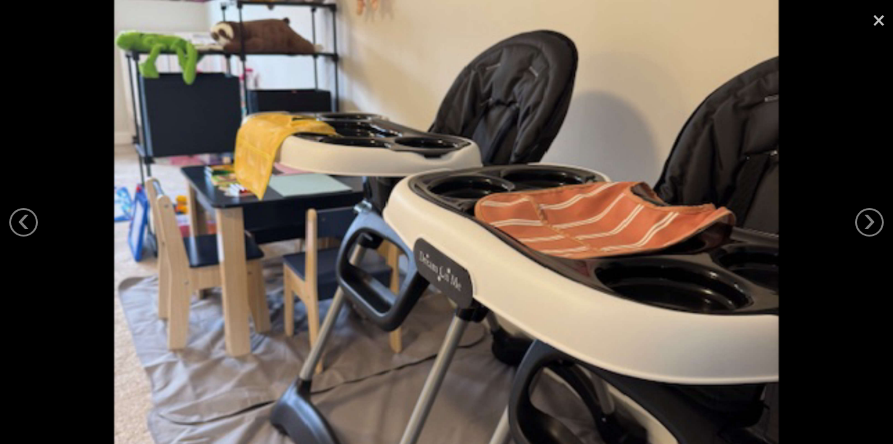
click at [878, 19] on link "×" at bounding box center [878, 18] width 29 height 37
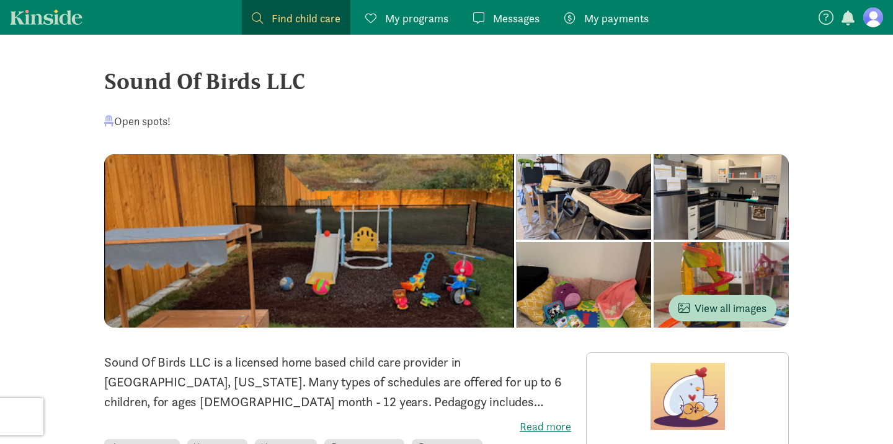
click at [61, 17] on link "Kinside" at bounding box center [46, 16] width 73 height 15
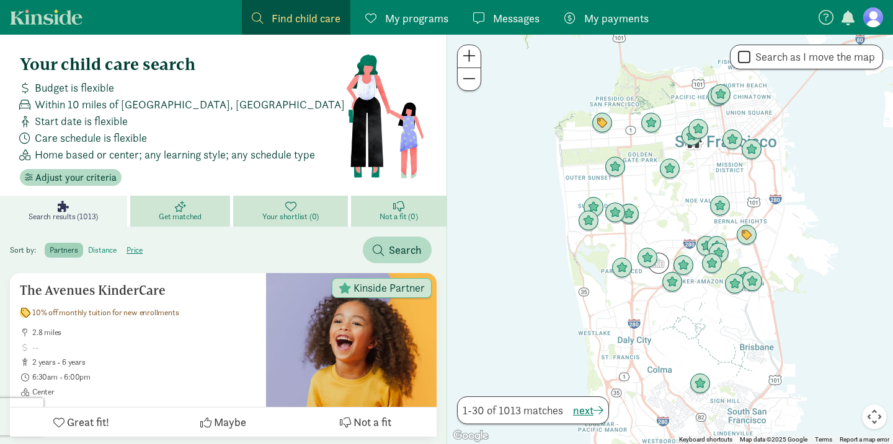
click at [121, 250] on label "distance" at bounding box center [134, 250] width 26 height 15
click at [88, 245] on input "distance" at bounding box center [88, 245] width 0 height 0
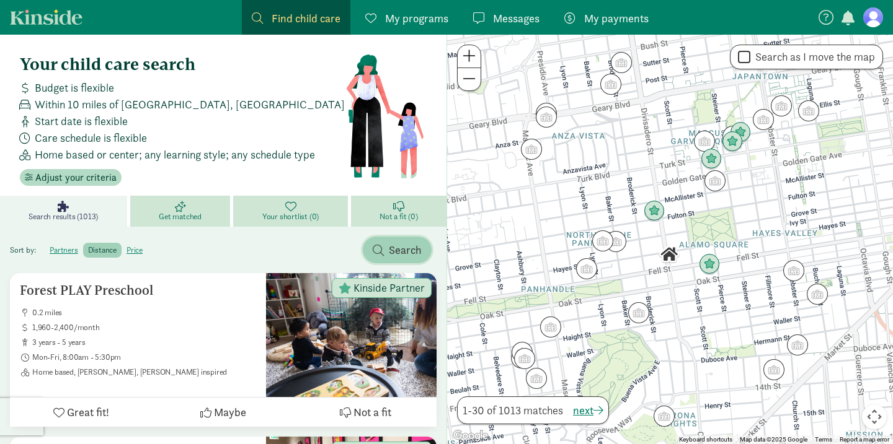
click at [392, 247] on span "Search" at bounding box center [405, 250] width 33 height 17
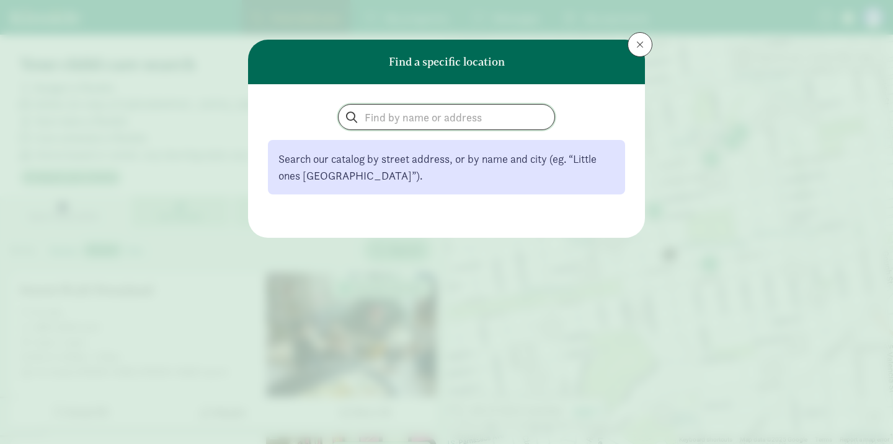
click at [415, 119] on input "search" at bounding box center [446, 117] width 216 height 25
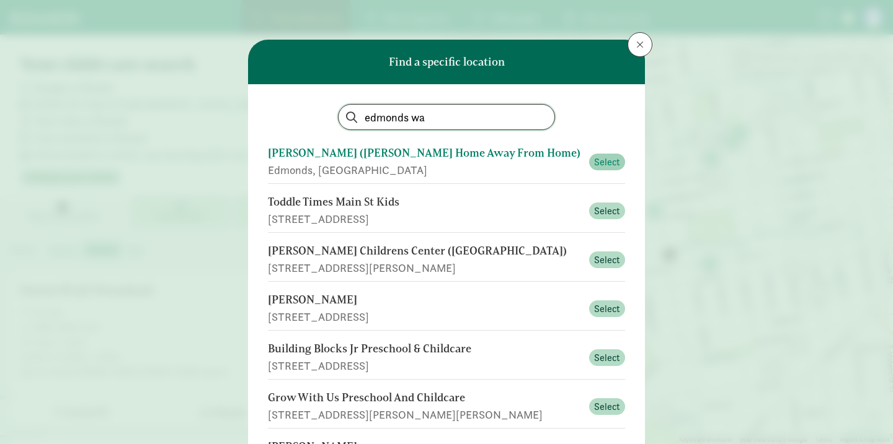
type input "edmonds wa"
click at [606, 159] on span "Select" at bounding box center [607, 162] width 26 height 15
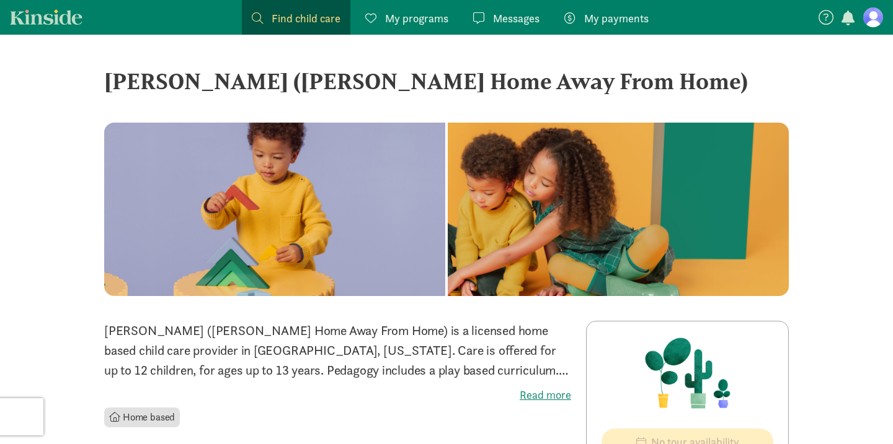
click at [51, 17] on link "Kinside" at bounding box center [46, 16] width 73 height 15
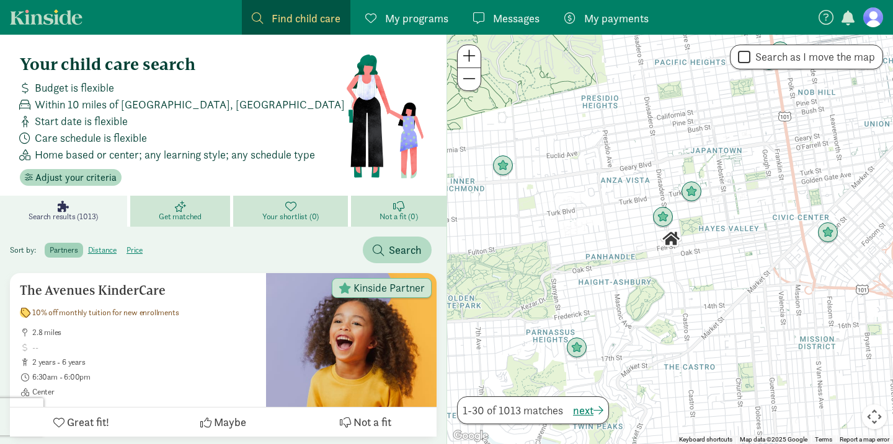
drag, startPoint x: 608, startPoint y: 142, endPoint x: 721, endPoint y: 309, distance: 201.7
click at [721, 309] on div at bounding box center [670, 240] width 446 height 410
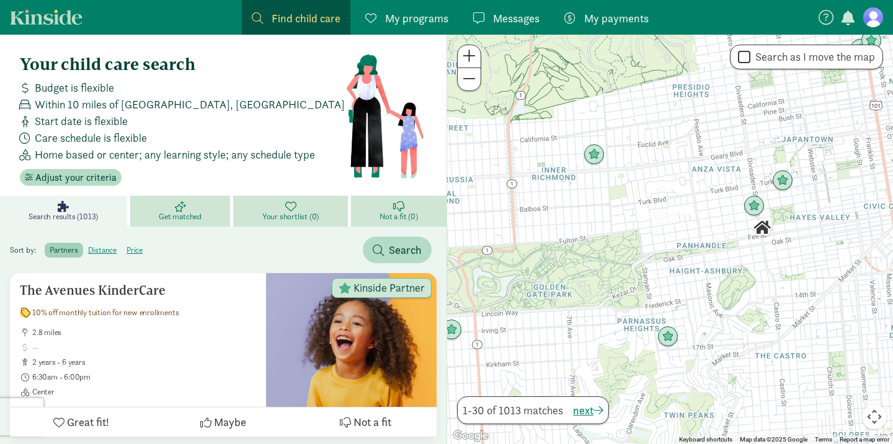
drag, startPoint x: 600, startPoint y: 239, endPoint x: 693, endPoint y: 228, distance: 93.6
click at [693, 228] on div at bounding box center [670, 240] width 446 height 410
click at [467, 81] on span at bounding box center [468, 78] width 13 height 15
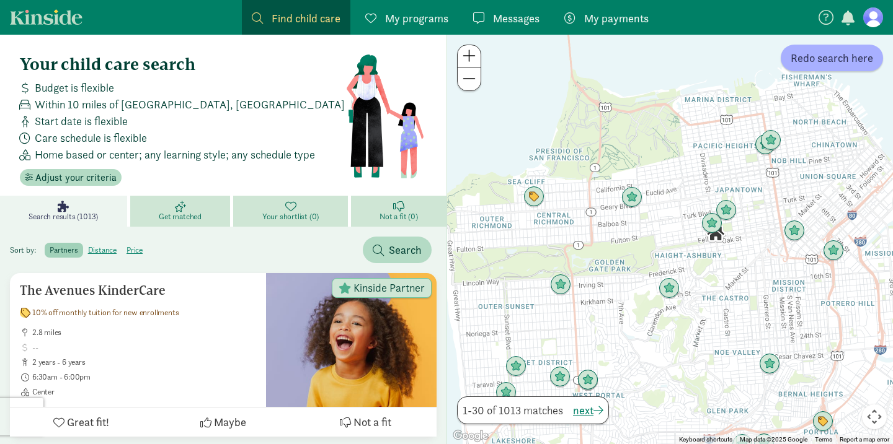
click at [467, 81] on span at bounding box center [468, 78] width 13 height 15
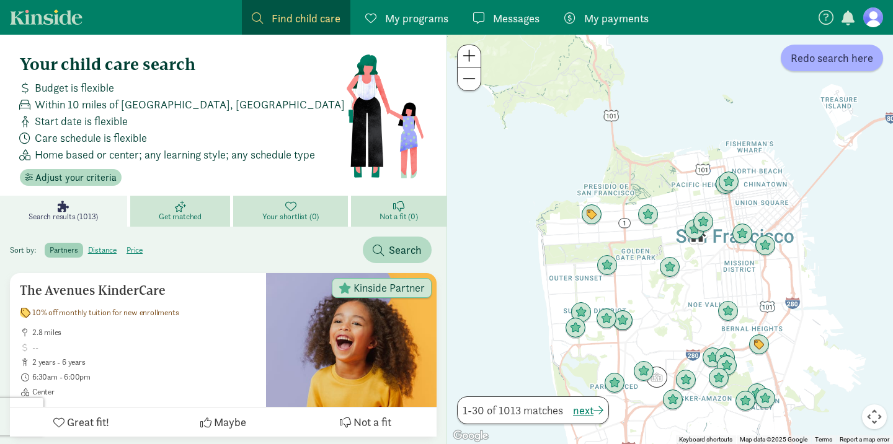
click at [467, 81] on span at bounding box center [468, 78] width 13 height 15
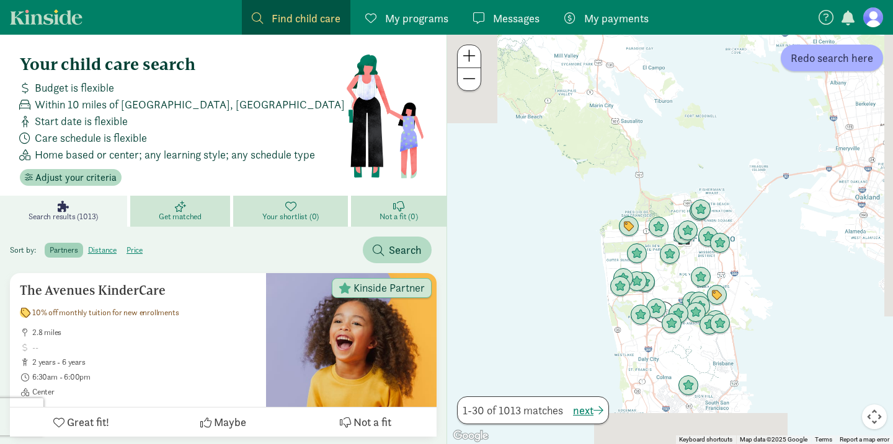
click at [467, 81] on span at bounding box center [468, 78] width 13 height 15
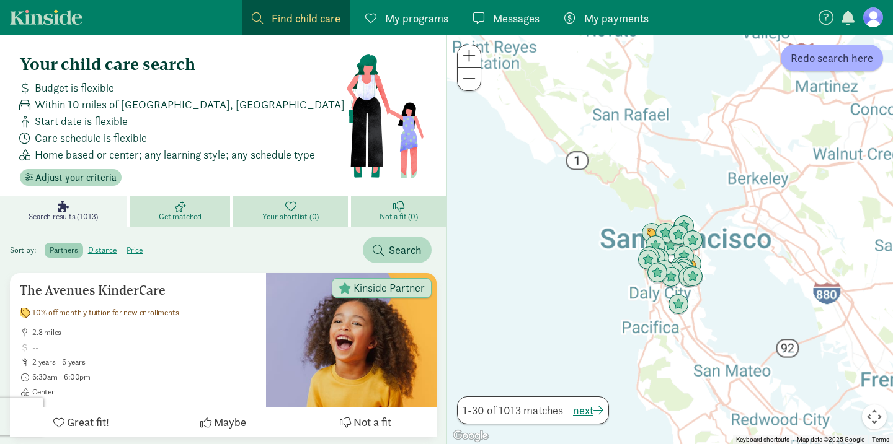
click at [467, 81] on span at bounding box center [468, 78] width 13 height 15
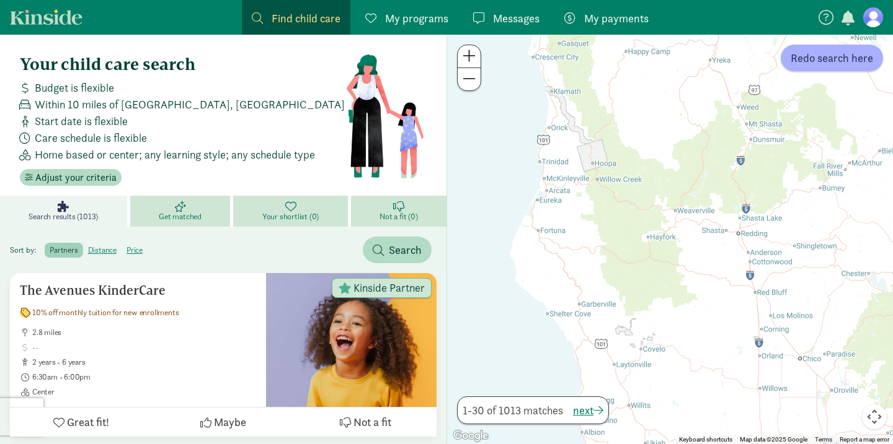
drag, startPoint x: 583, startPoint y: 85, endPoint x: 644, endPoint y: 488, distance: 407.4
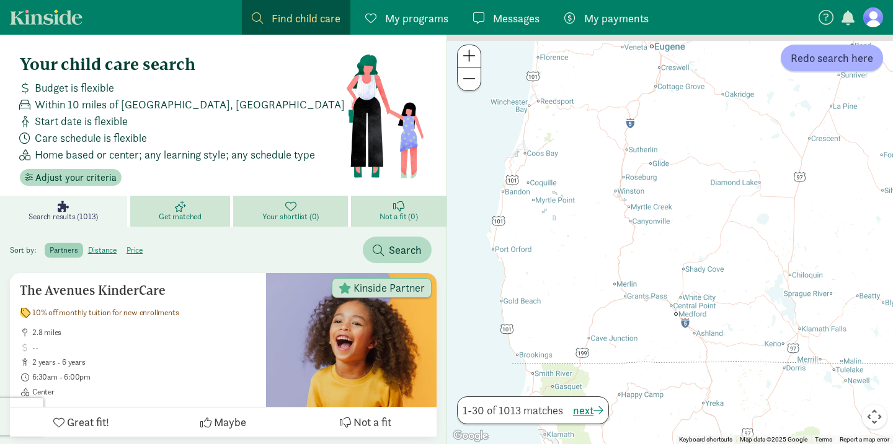
drag, startPoint x: 620, startPoint y: 143, endPoint x: 610, endPoint y: 488, distance: 344.8
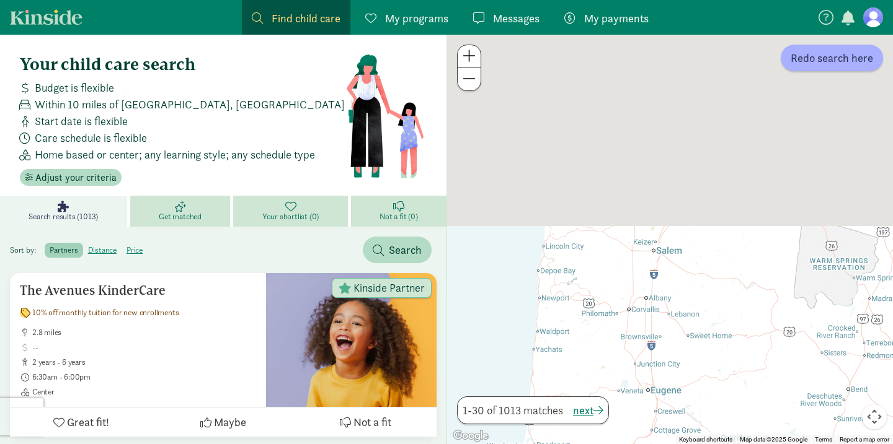
drag, startPoint x: 584, startPoint y: 122, endPoint x: 585, endPoint y: 488, distance: 365.7
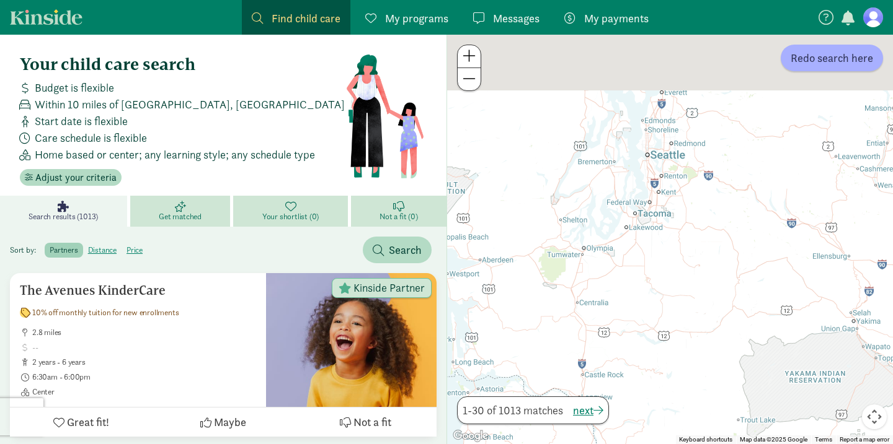
drag, startPoint x: 602, startPoint y: 196, endPoint x: 476, endPoint y: 488, distance: 318.1
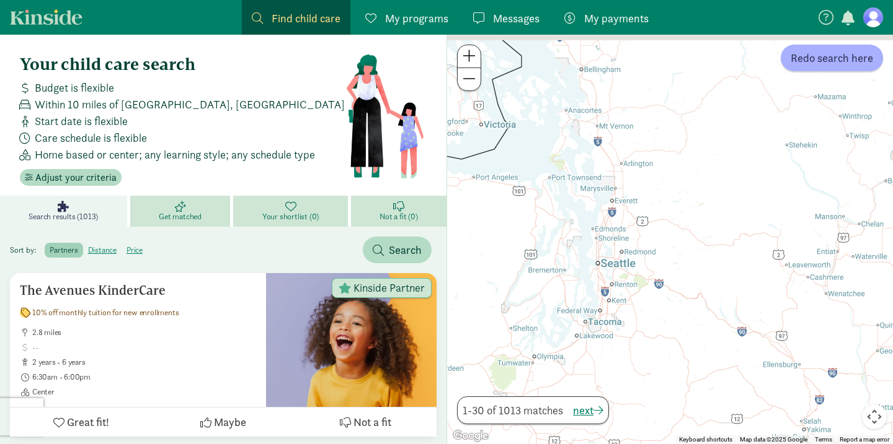
drag, startPoint x: 553, startPoint y: 128, endPoint x: 573, endPoint y: 286, distance: 159.2
click at [573, 286] on div at bounding box center [670, 240] width 446 height 410
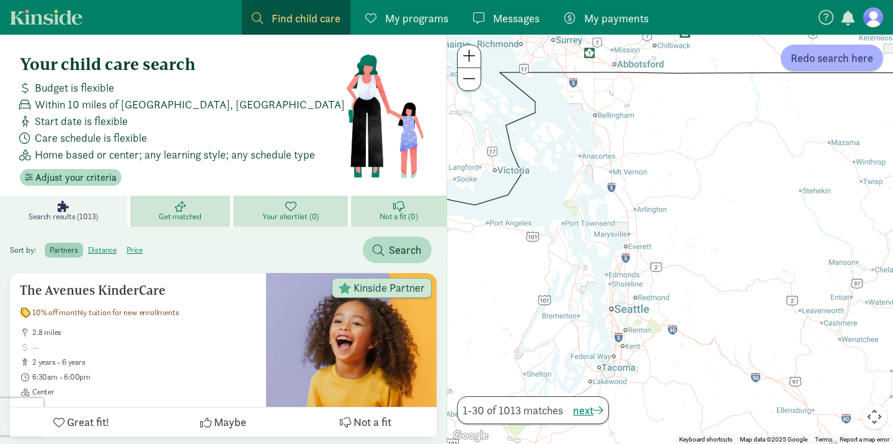
click at [619, 278] on div at bounding box center [670, 240] width 446 height 410
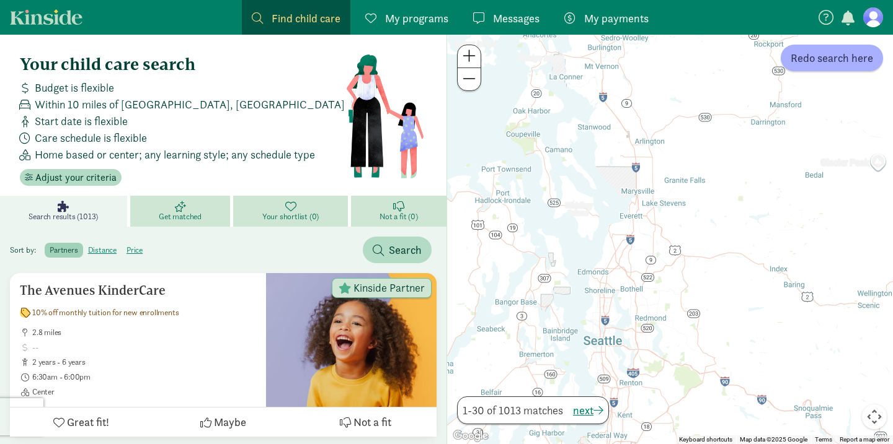
click at [610, 284] on div at bounding box center [670, 240] width 446 height 410
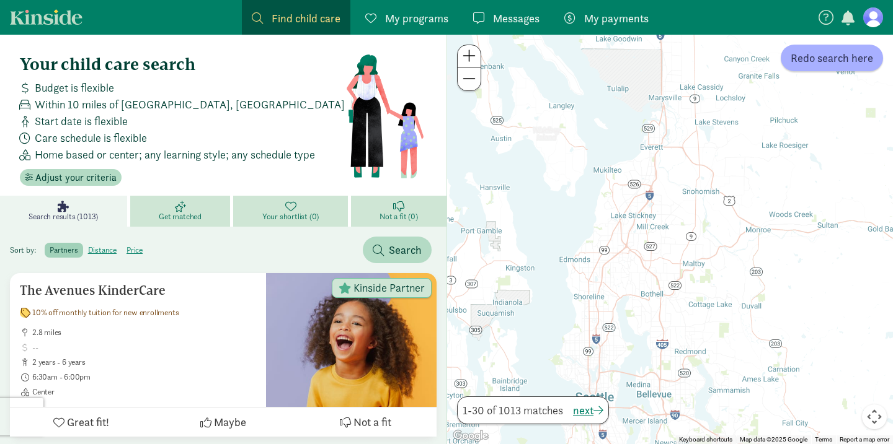
click at [577, 275] on div at bounding box center [670, 240] width 446 height 410
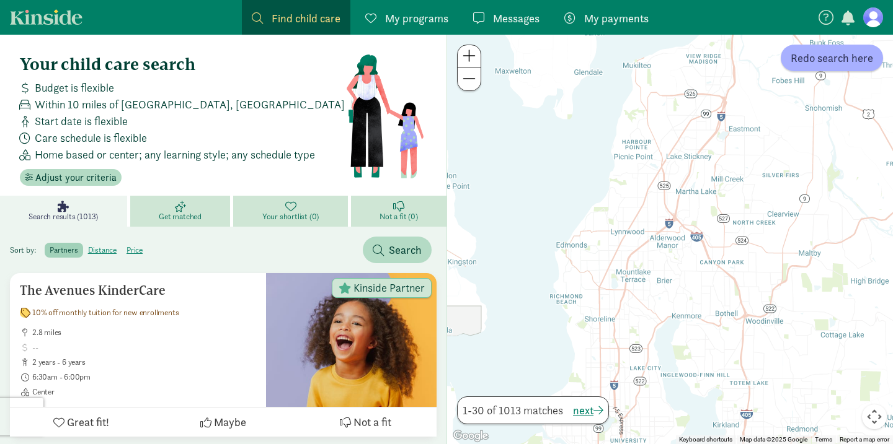
click at [577, 275] on div at bounding box center [670, 240] width 446 height 410
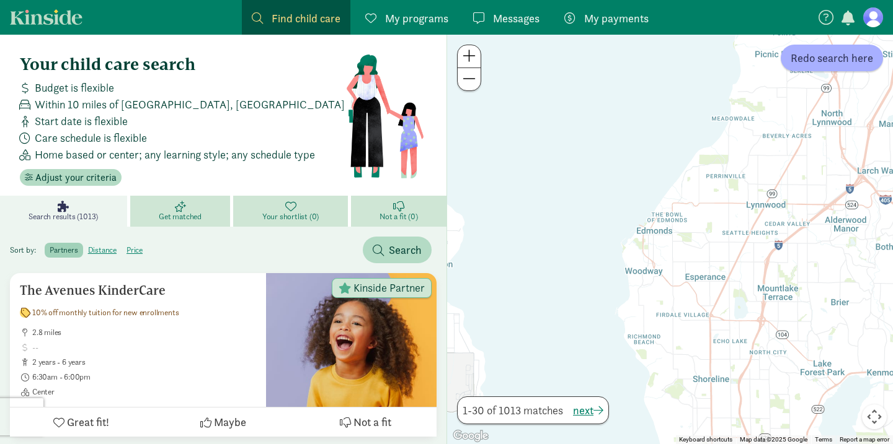
drag, startPoint x: 570, startPoint y: 263, endPoint x: 661, endPoint y: 278, distance: 91.8
click at [661, 278] on div at bounding box center [670, 240] width 446 height 410
click at [656, 254] on div at bounding box center [670, 240] width 446 height 410
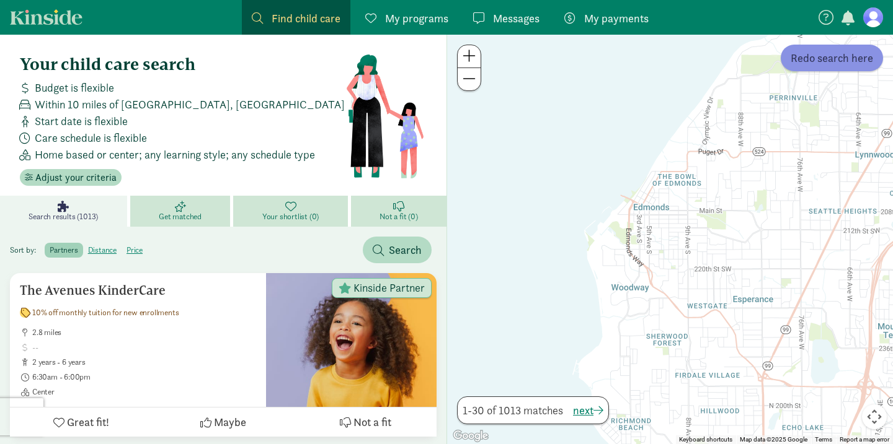
click at [821, 61] on span "Redo search here" at bounding box center [831, 58] width 82 height 17
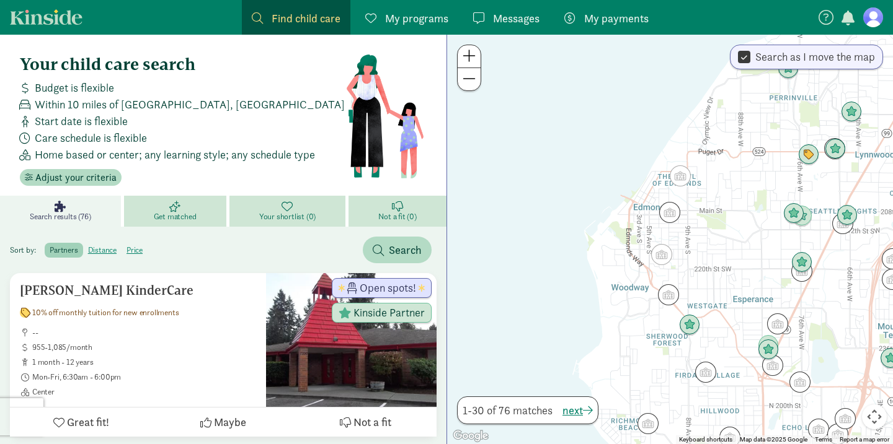
click at [512, 19] on span "Messages" at bounding box center [516, 18] width 46 height 17
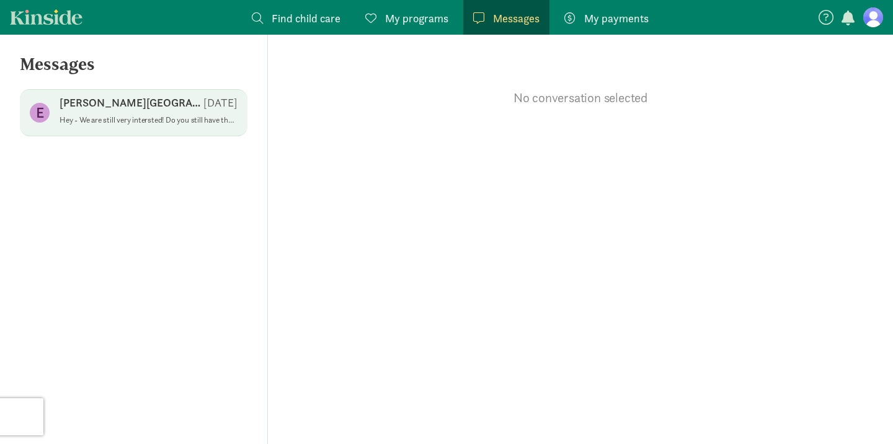
click at [128, 114] on div "[PERSON_NAME][GEOGRAPHIC_DATA] [DATE]" at bounding box center [149, 105] width 178 height 20
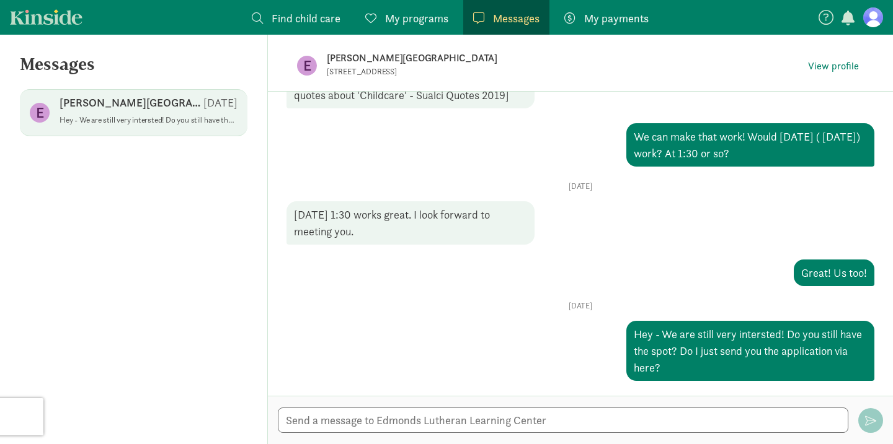
scroll to position [295, 0]
